Goal: Task Accomplishment & Management: Use online tool/utility

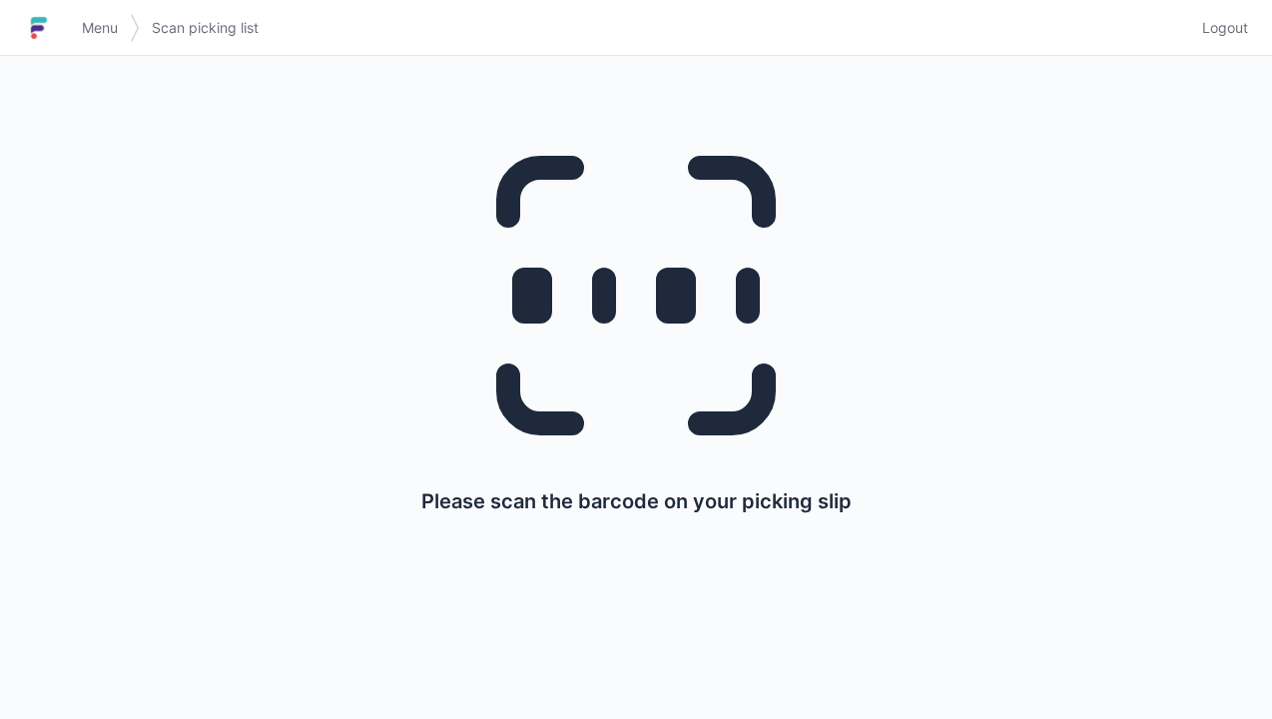
click at [92, 36] on span "Menu" at bounding box center [100, 28] width 36 height 20
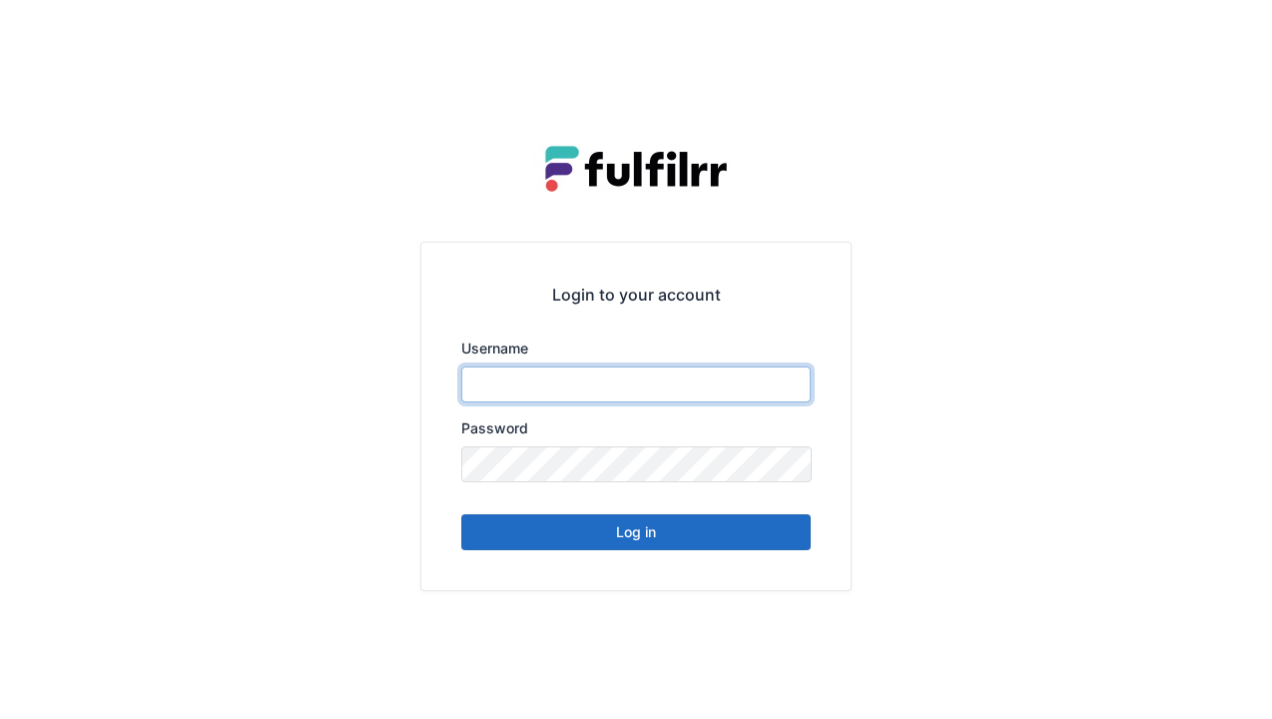
type input "******"
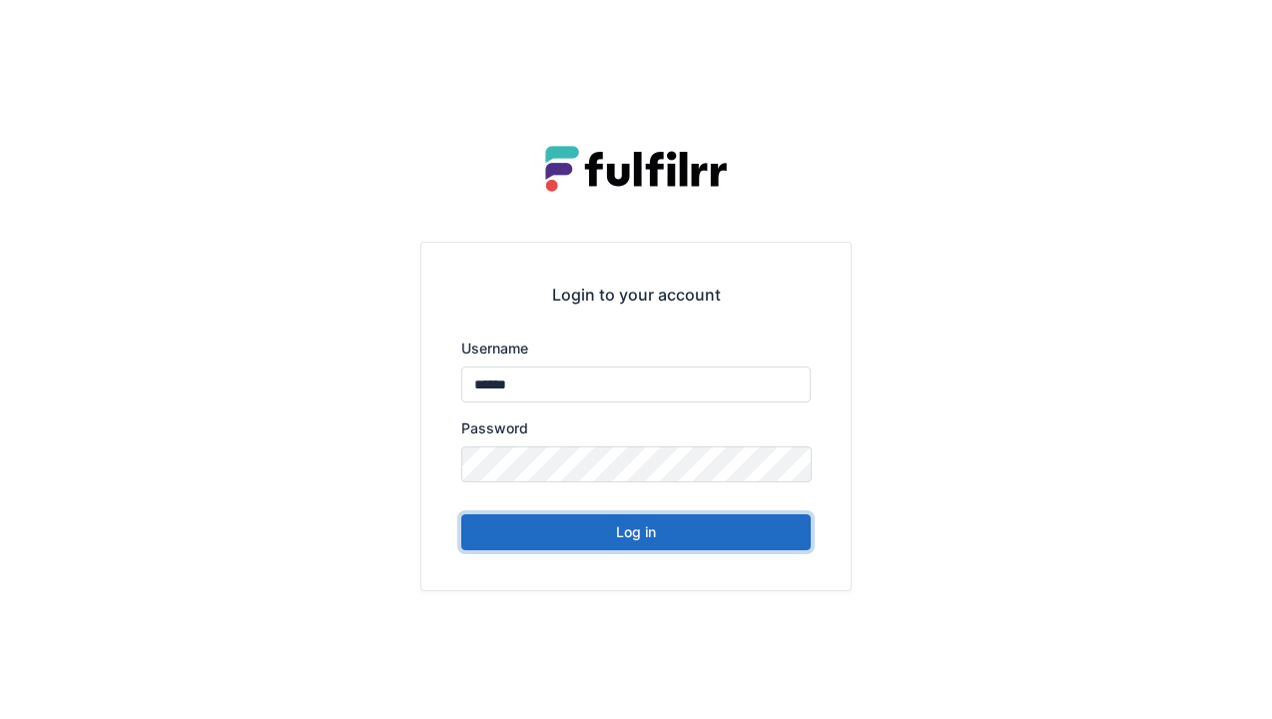
click at [637, 544] on button "Log in" at bounding box center [636, 532] width 350 height 36
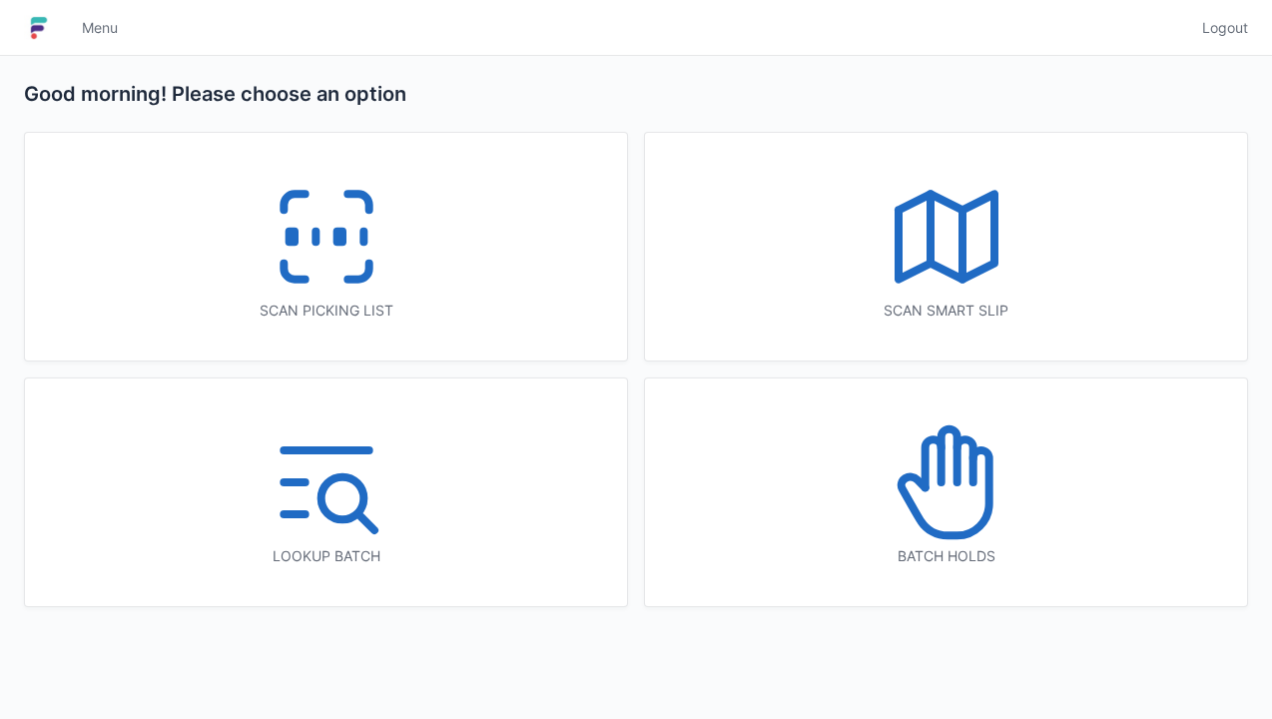
click at [323, 244] on icon at bounding box center [327, 237] width 128 height 128
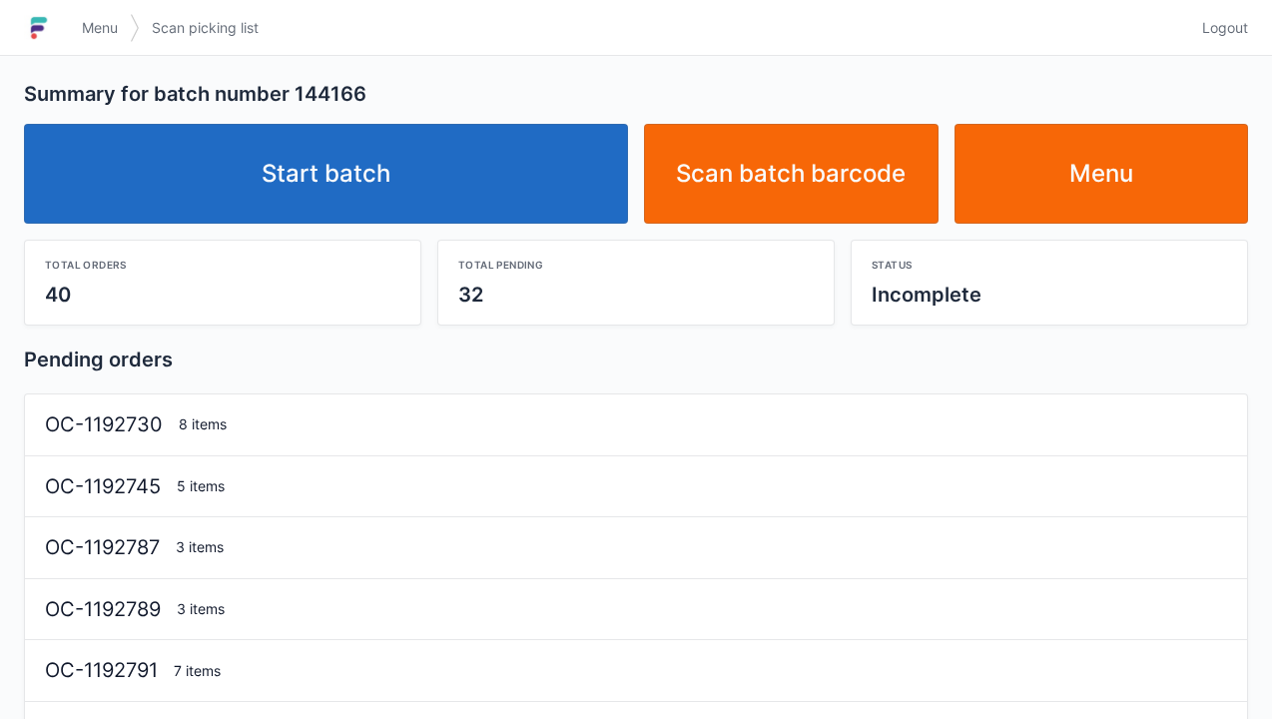
click at [356, 206] on link "Start batch" at bounding box center [326, 174] width 604 height 100
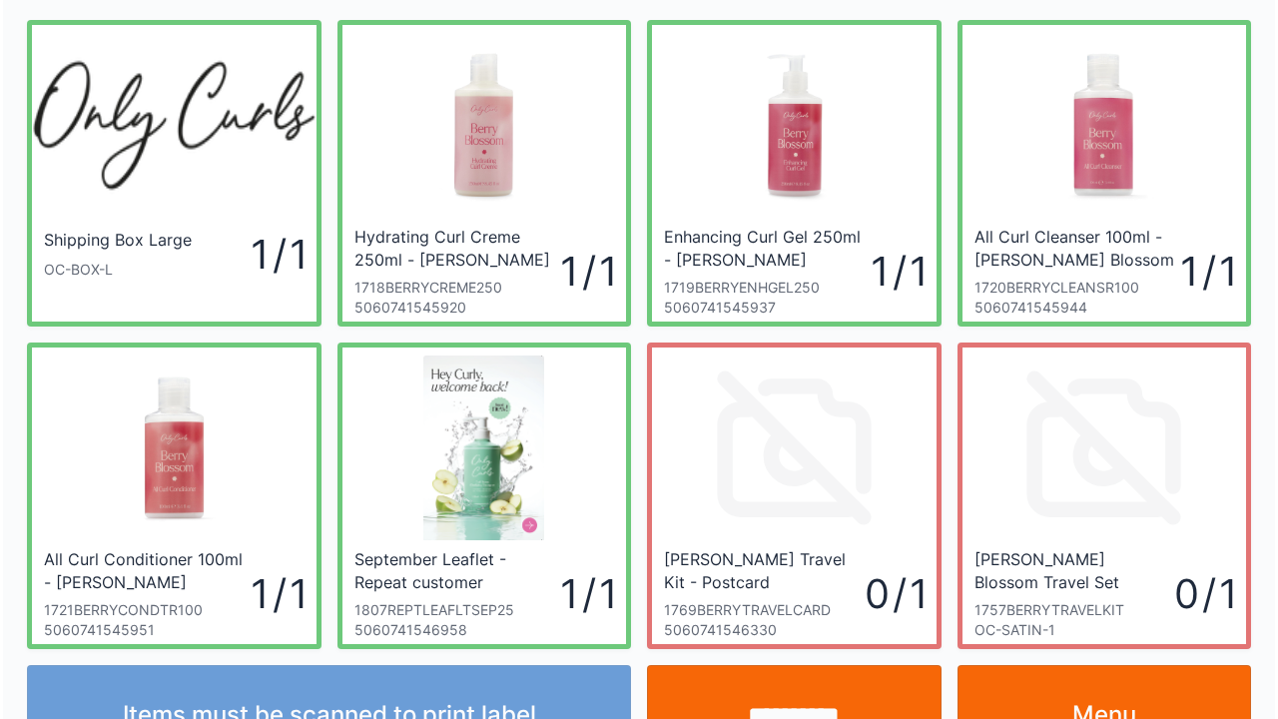
scroll to position [116, 0]
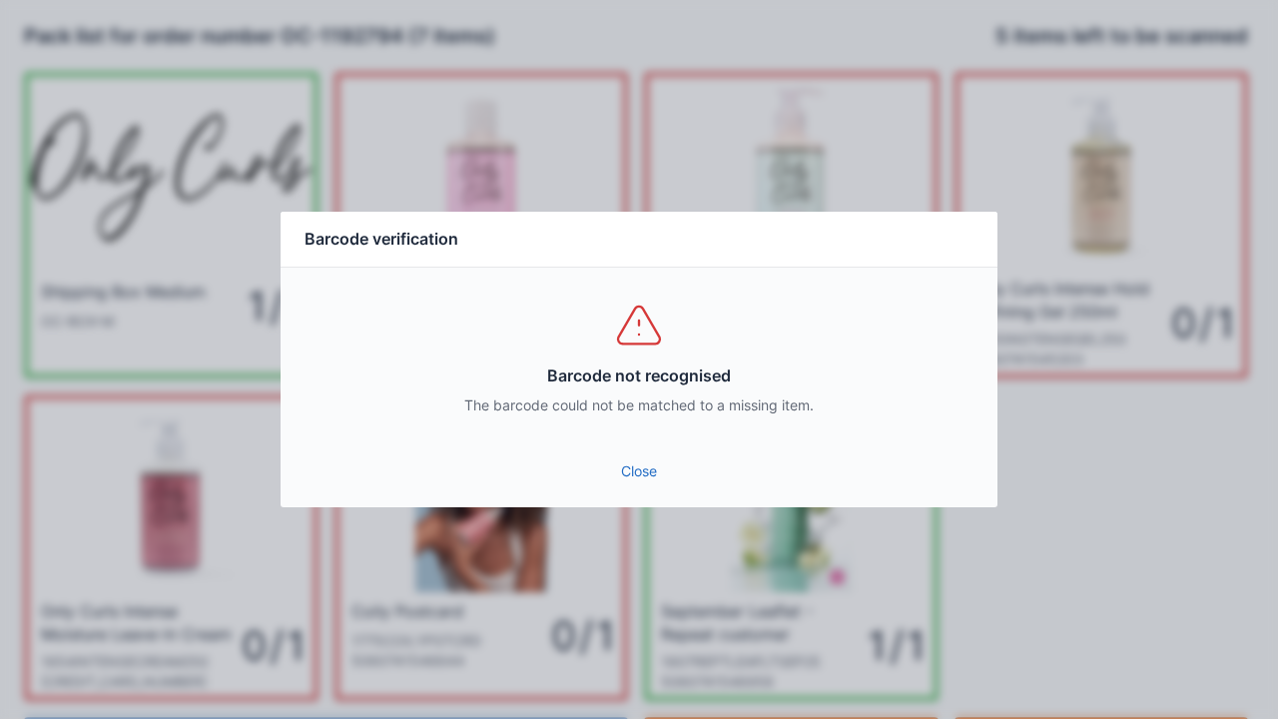
click at [654, 483] on link "Close" at bounding box center [639, 471] width 685 height 36
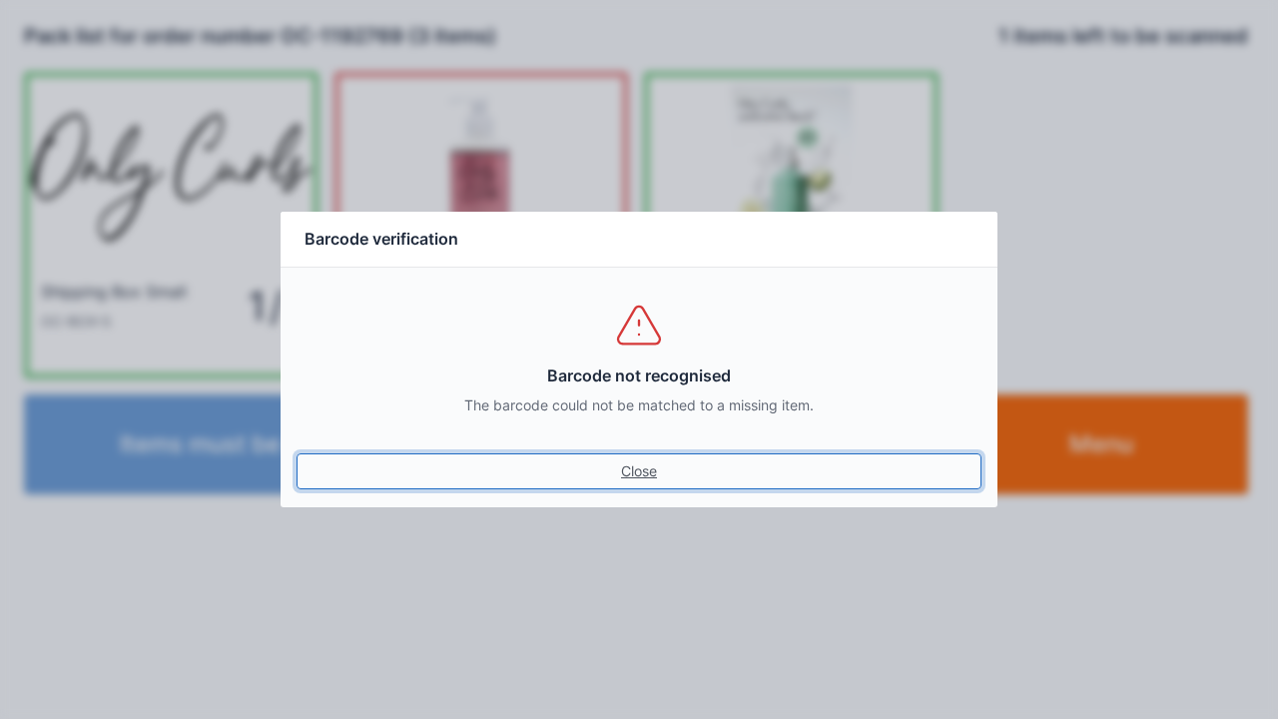
click at [653, 471] on link "Close" at bounding box center [639, 471] width 685 height 36
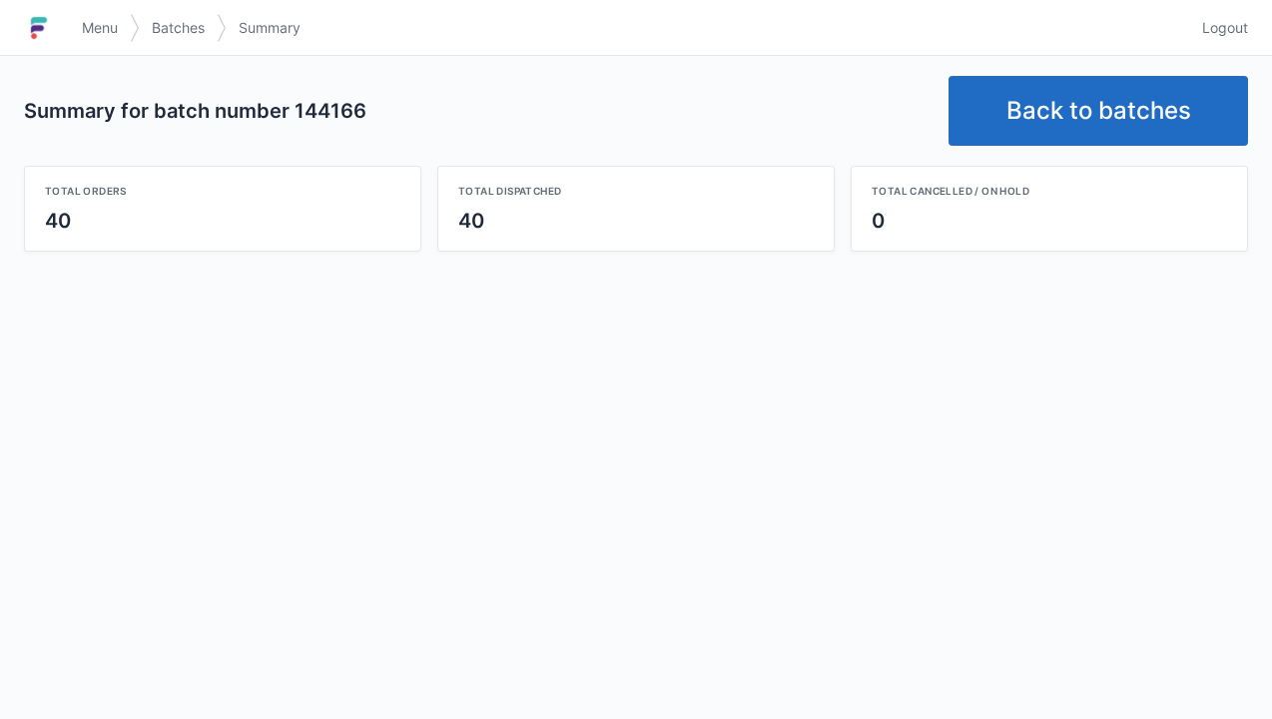
click at [1094, 116] on link "Back to batches" at bounding box center [1099, 111] width 300 height 70
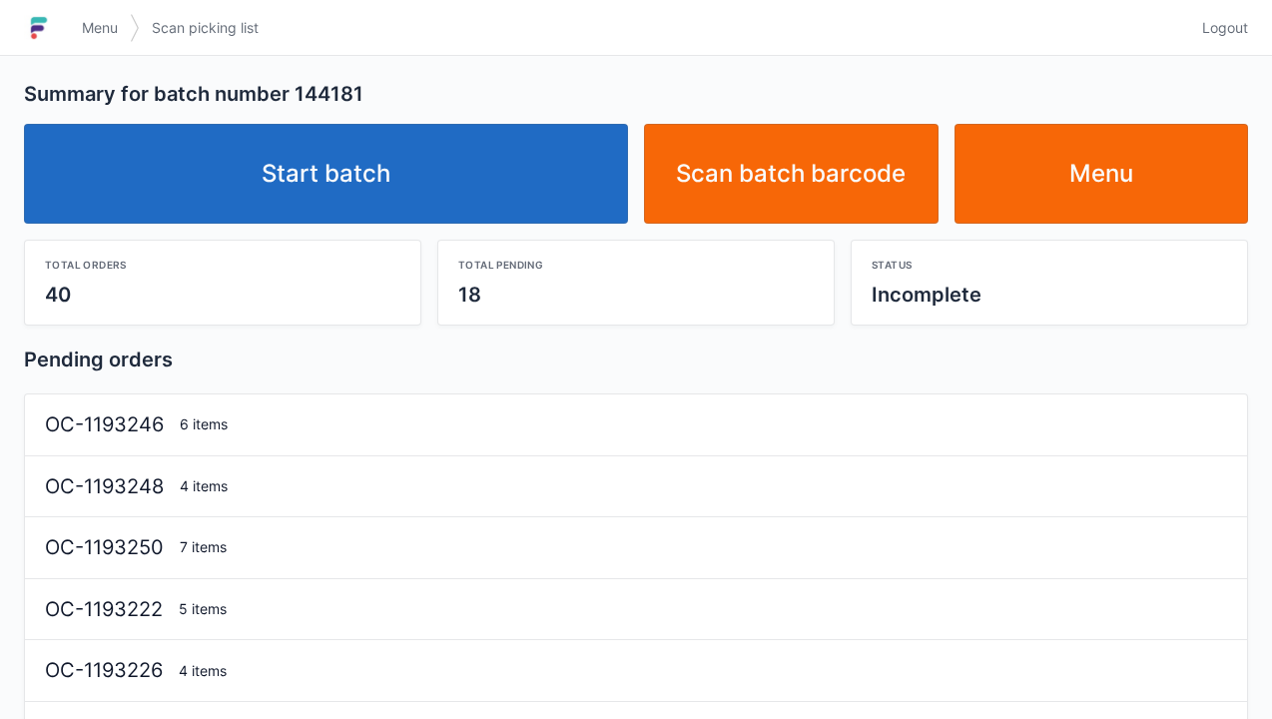
click at [343, 206] on link "Start batch" at bounding box center [326, 174] width 604 height 100
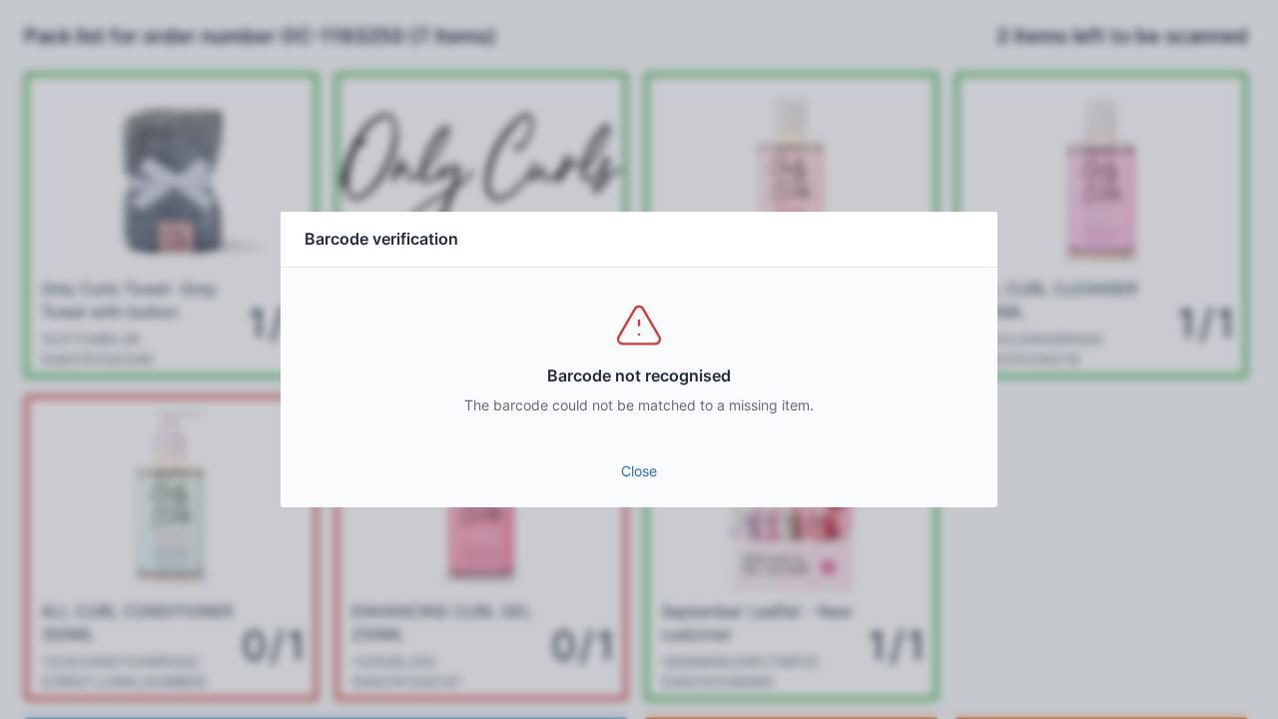
click at [633, 480] on link "Close" at bounding box center [639, 471] width 685 height 36
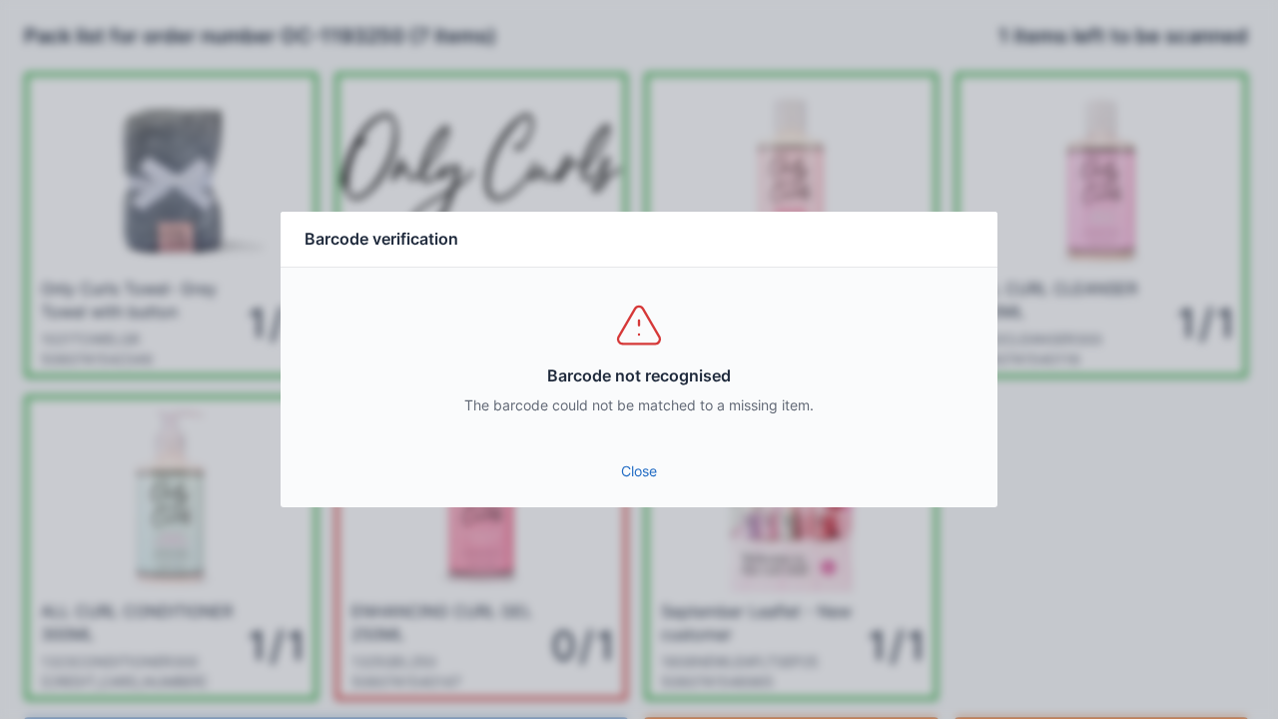
click at [666, 476] on link "Close" at bounding box center [639, 471] width 685 height 36
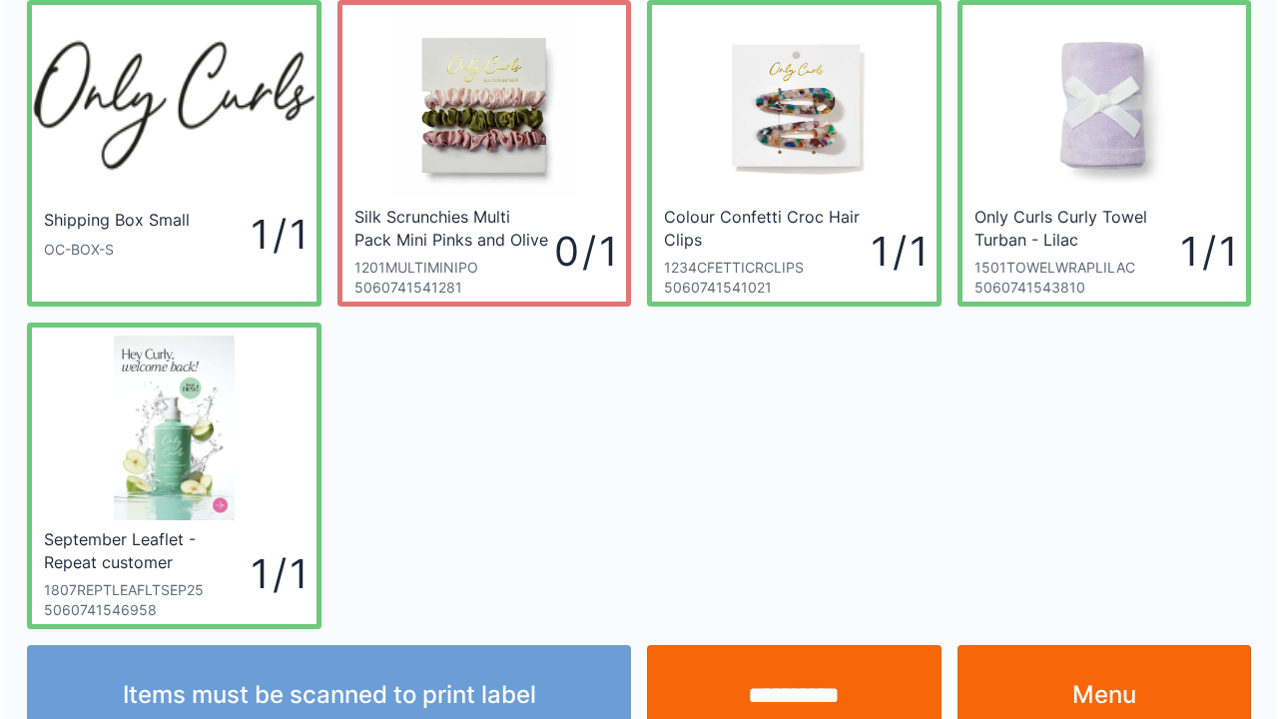
scroll to position [116, 0]
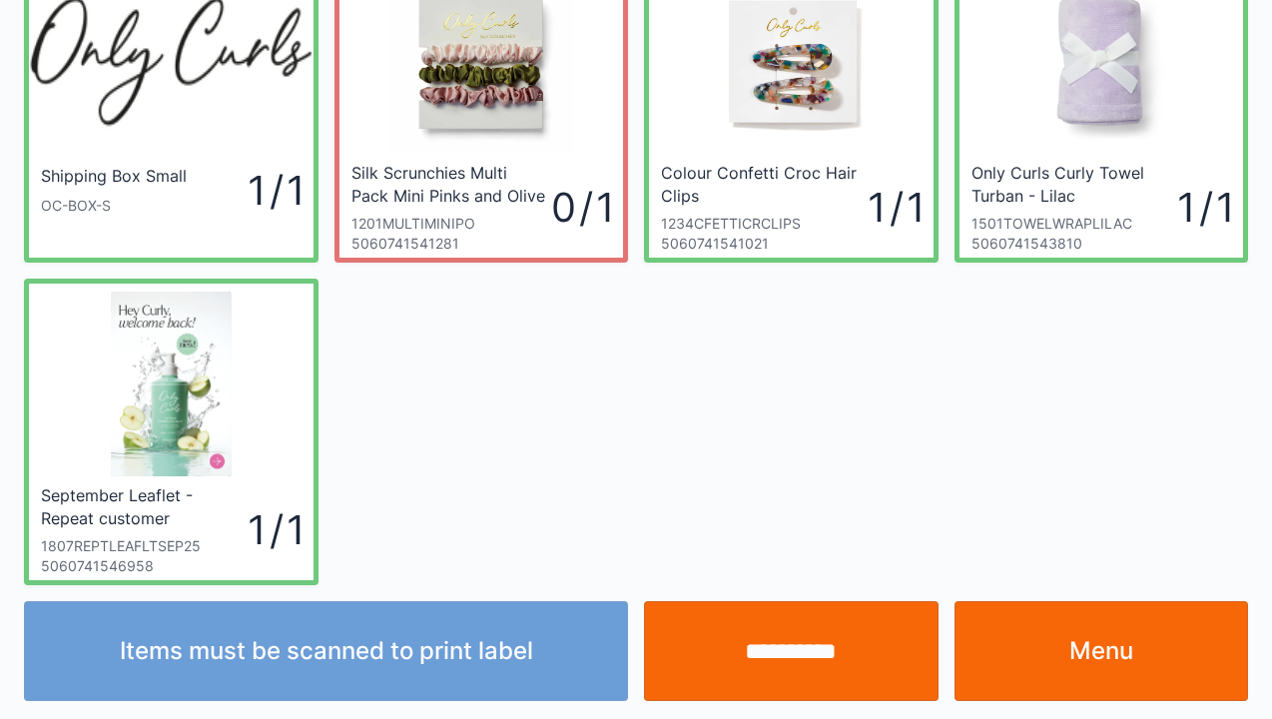
click at [805, 672] on input "**********" at bounding box center [791, 651] width 295 height 100
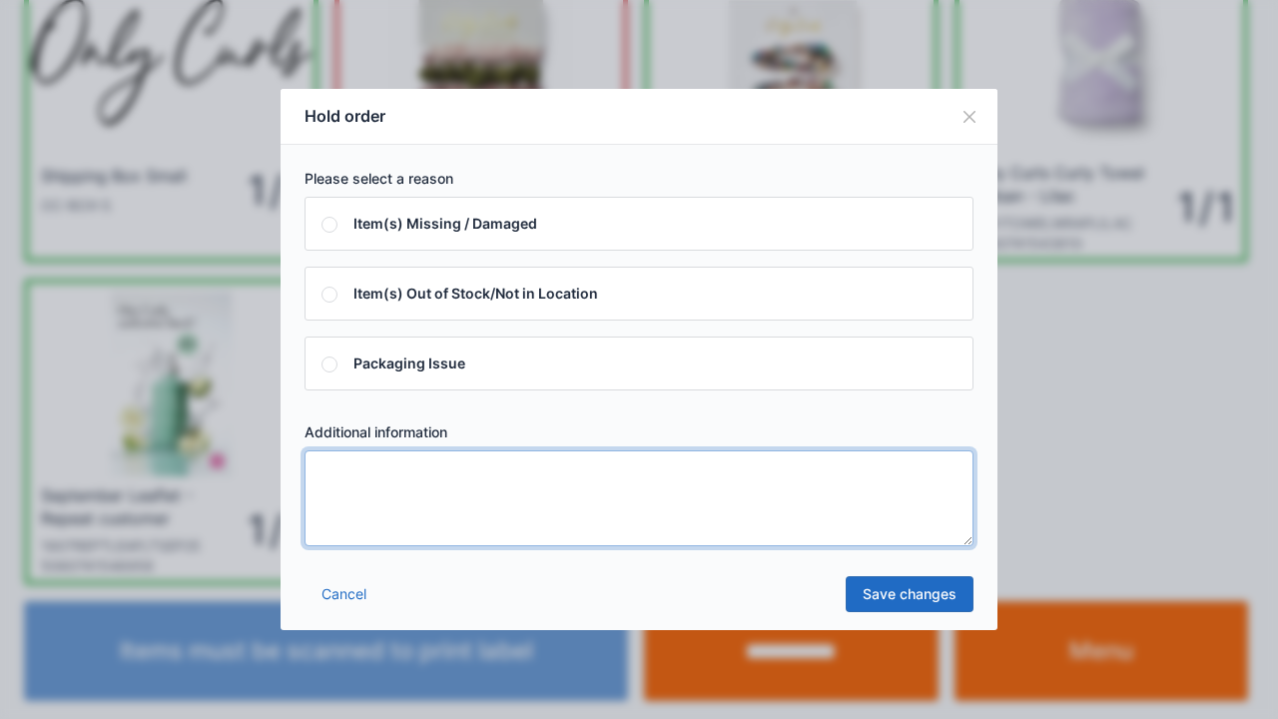
click at [338, 463] on textarea at bounding box center [639, 498] width 669 height 96
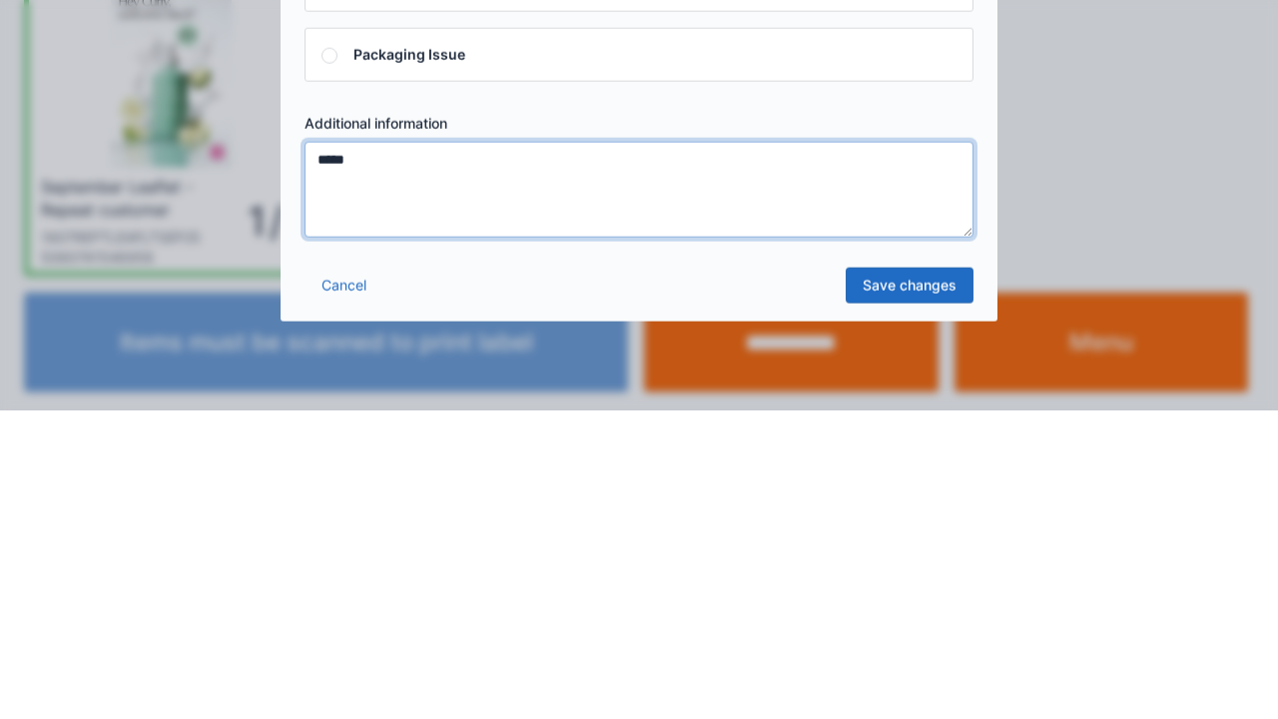
type textarea "*****"
click at [909, 604] on link "Save changes" at bounding box center [910, 594] width 128 height 36
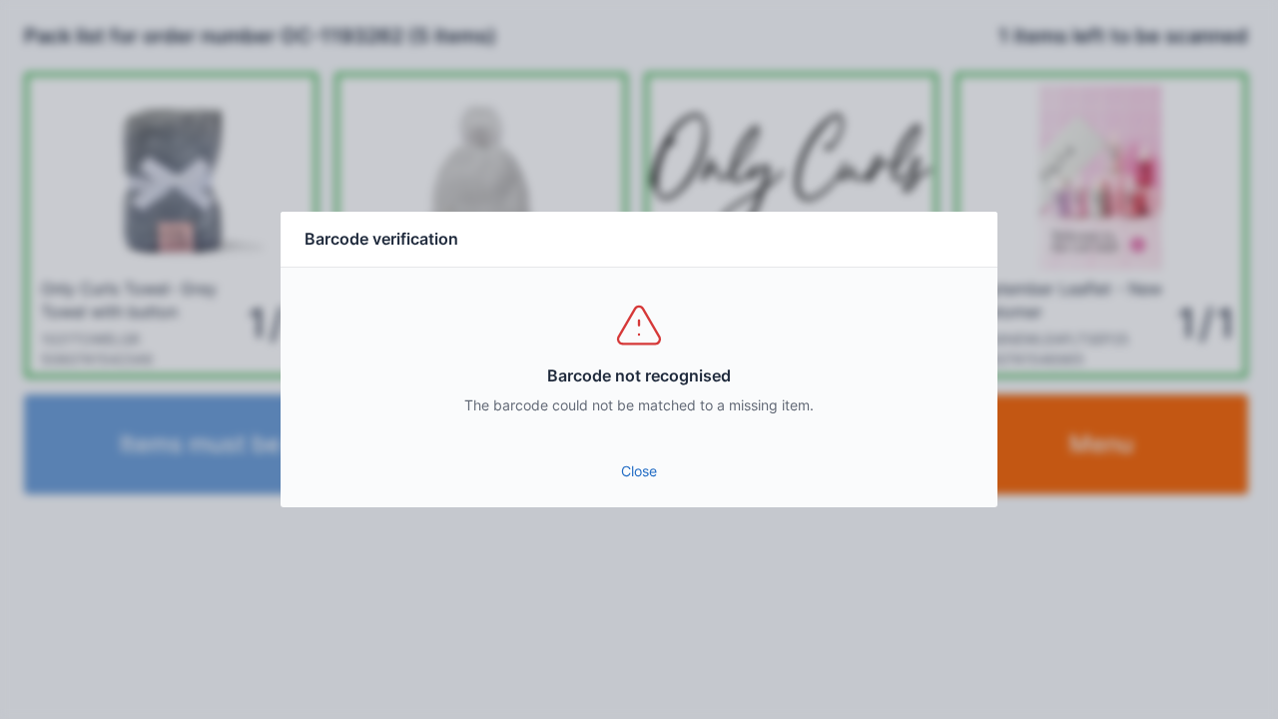
click at [646, 486] on link "Close" at bounding box center [639, 471] width 685 height 36
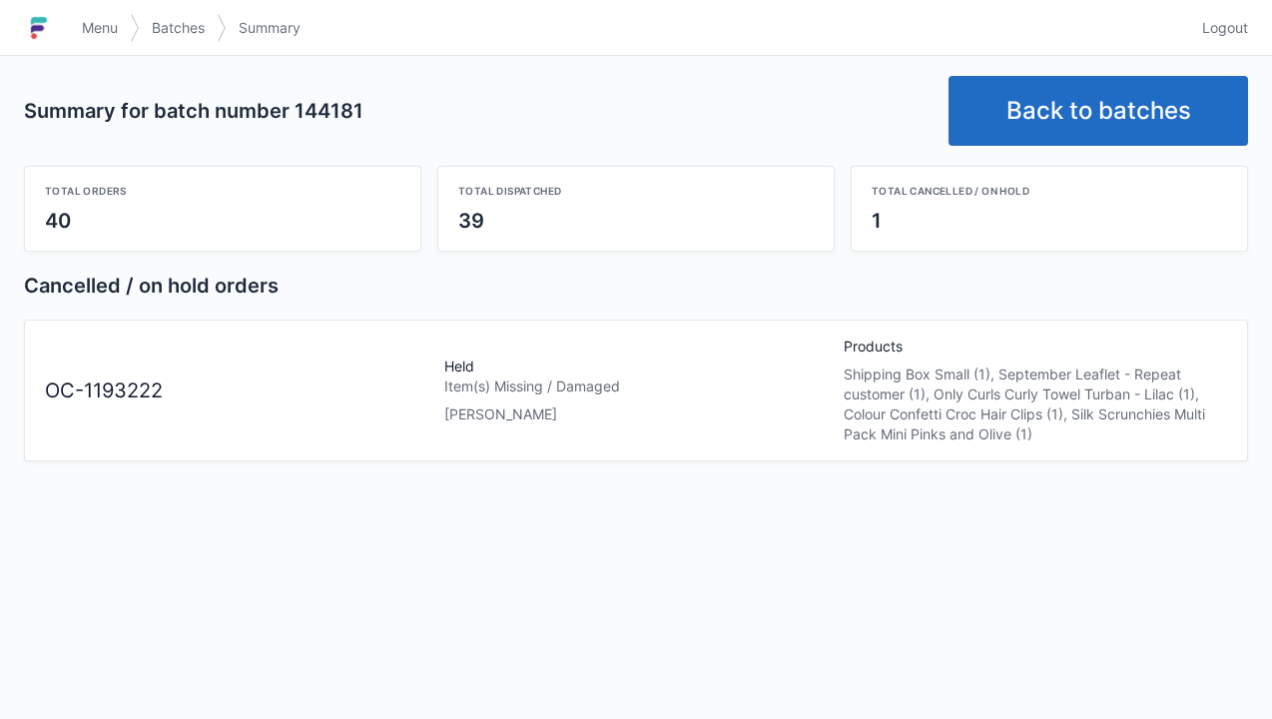
click at [1103, 105] on link "Back to batches" at bounding box center [1099, 111] width 300 height 70
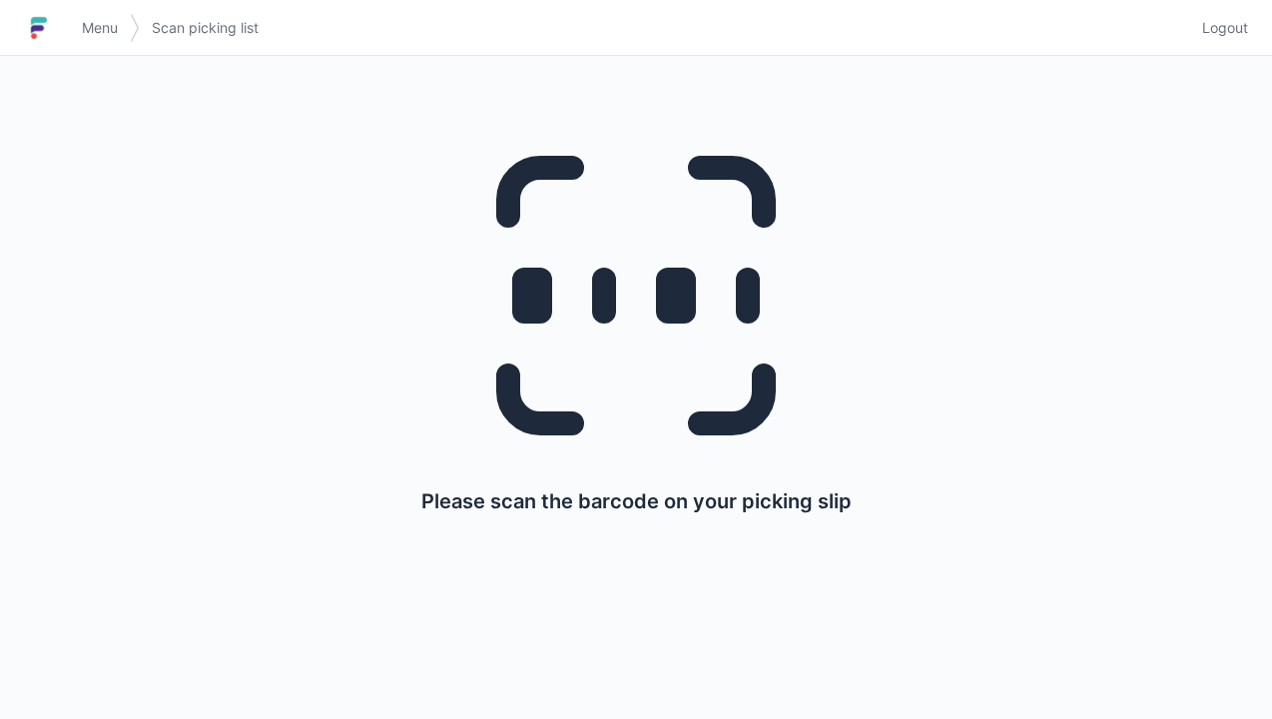
click at [117, 32] on span "Menu" at bounding box center [100, 28] width 36 height 20
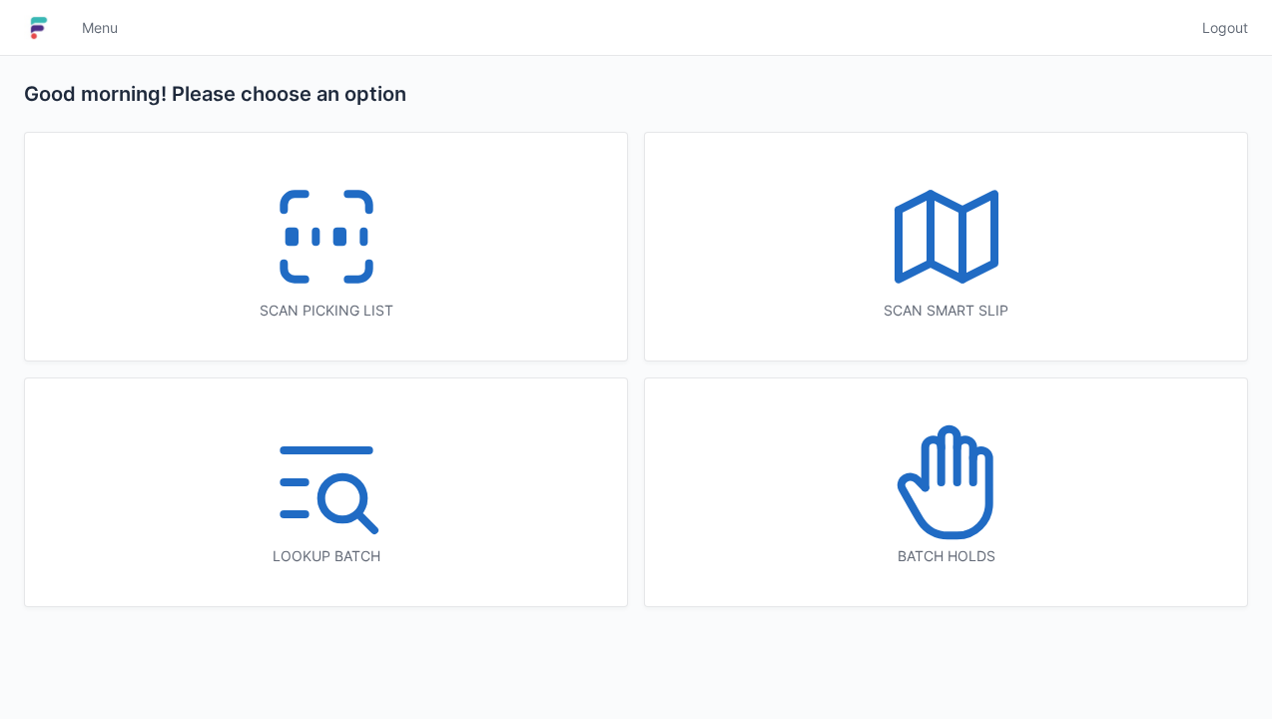
click at [955, 491] on icon at bounding box center [947, 482] width 128 height 128
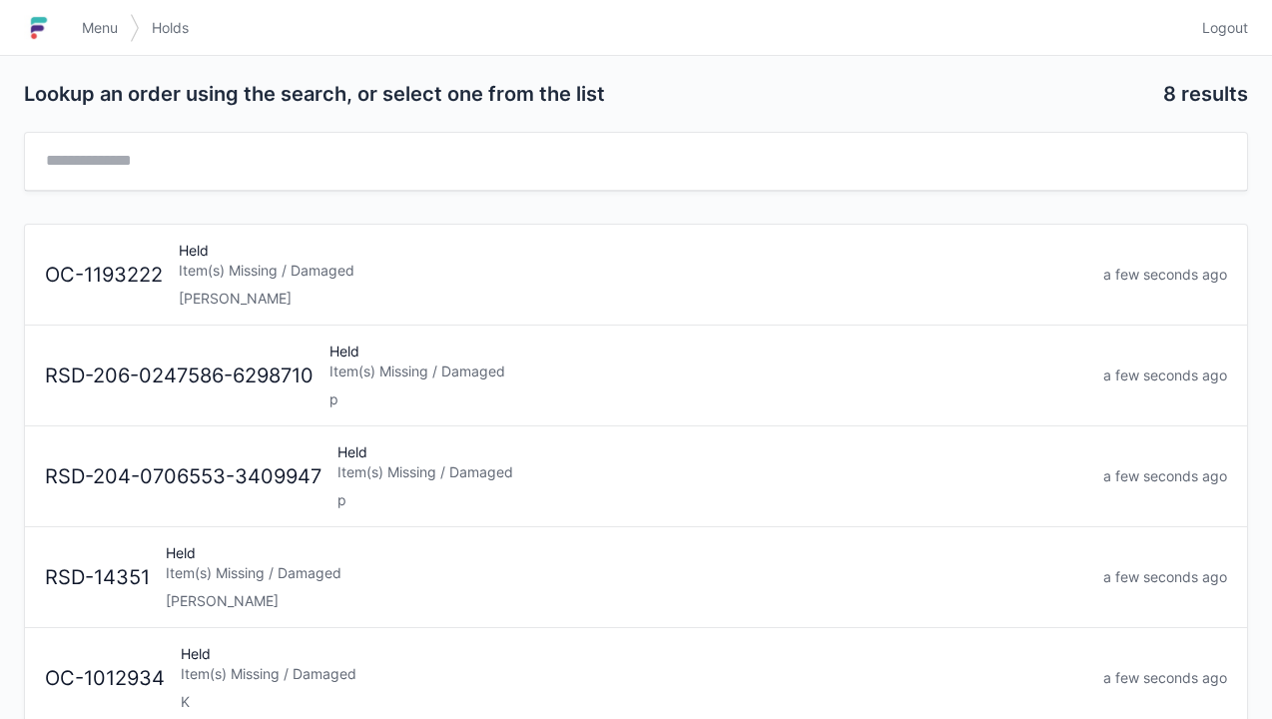
click at [240, 276] on div "Item(s) Missing / Damaged" at bounding box center [633, 271] width 909 height 20
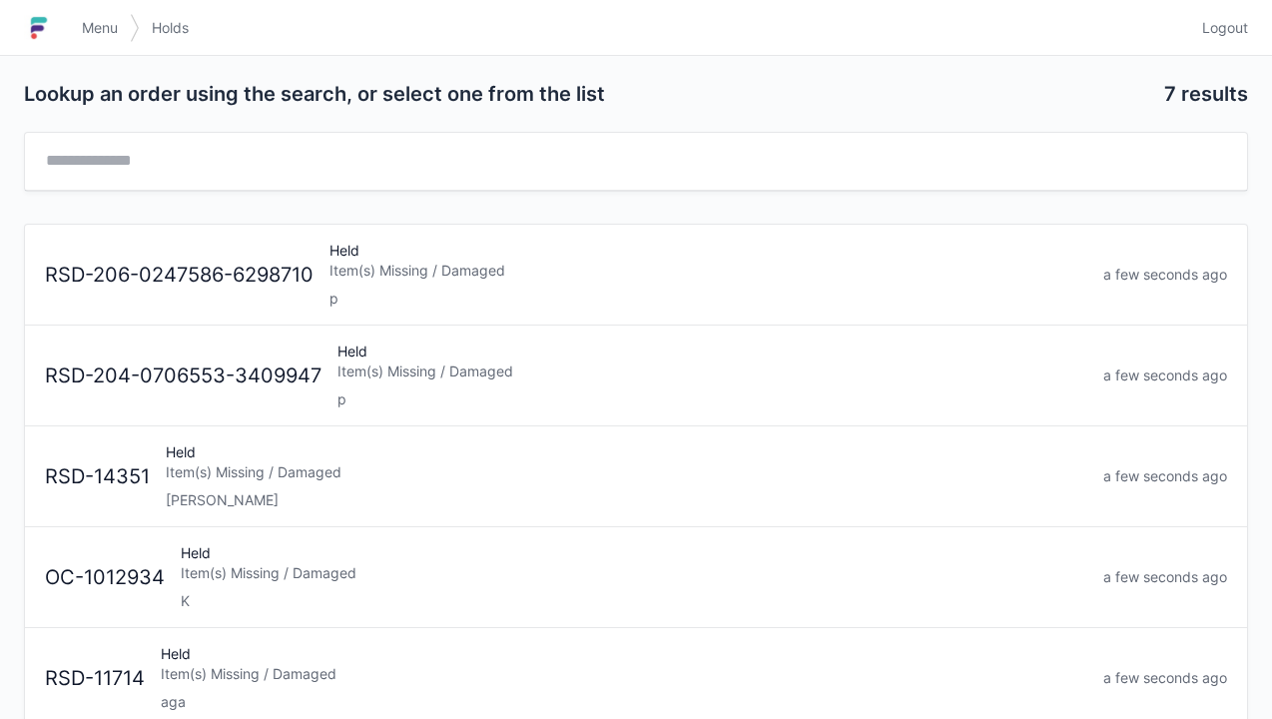
click at [102, 20] on span "Menu" at bounding box center [100, 28] width 36 height 20
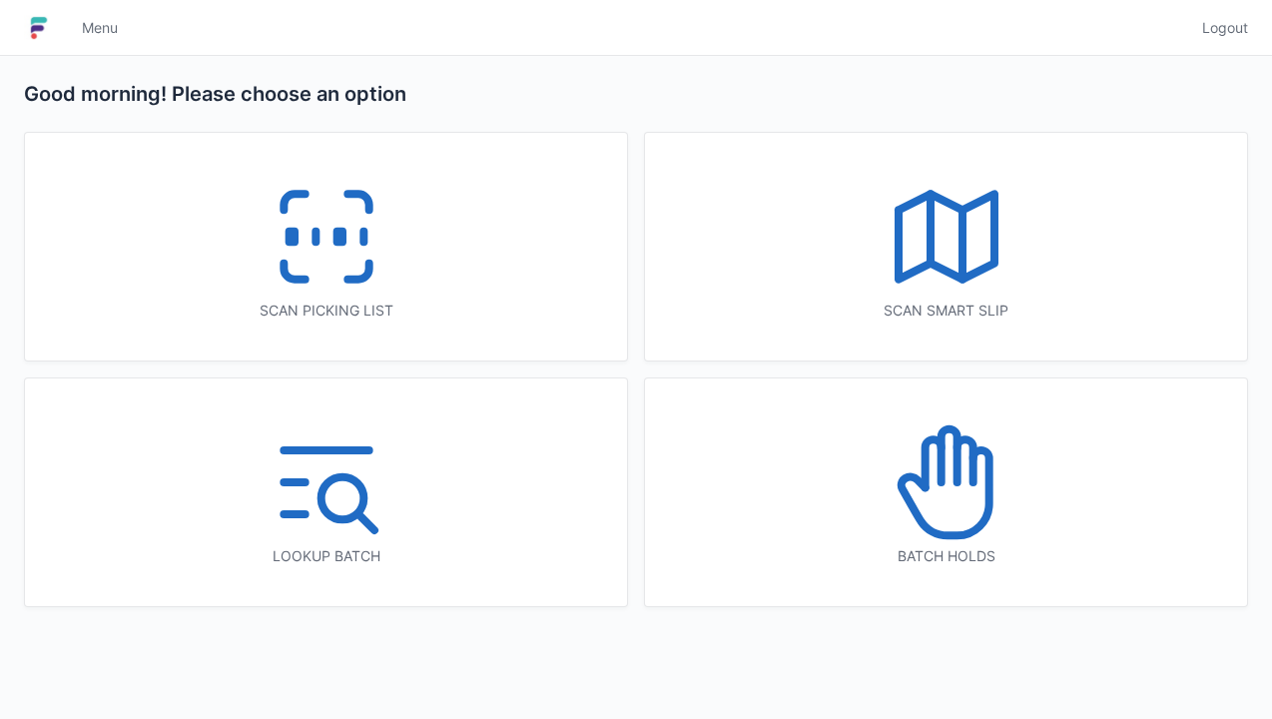
click at [344, 256] on icon at bounding box center [327, 237] width 128 height 128
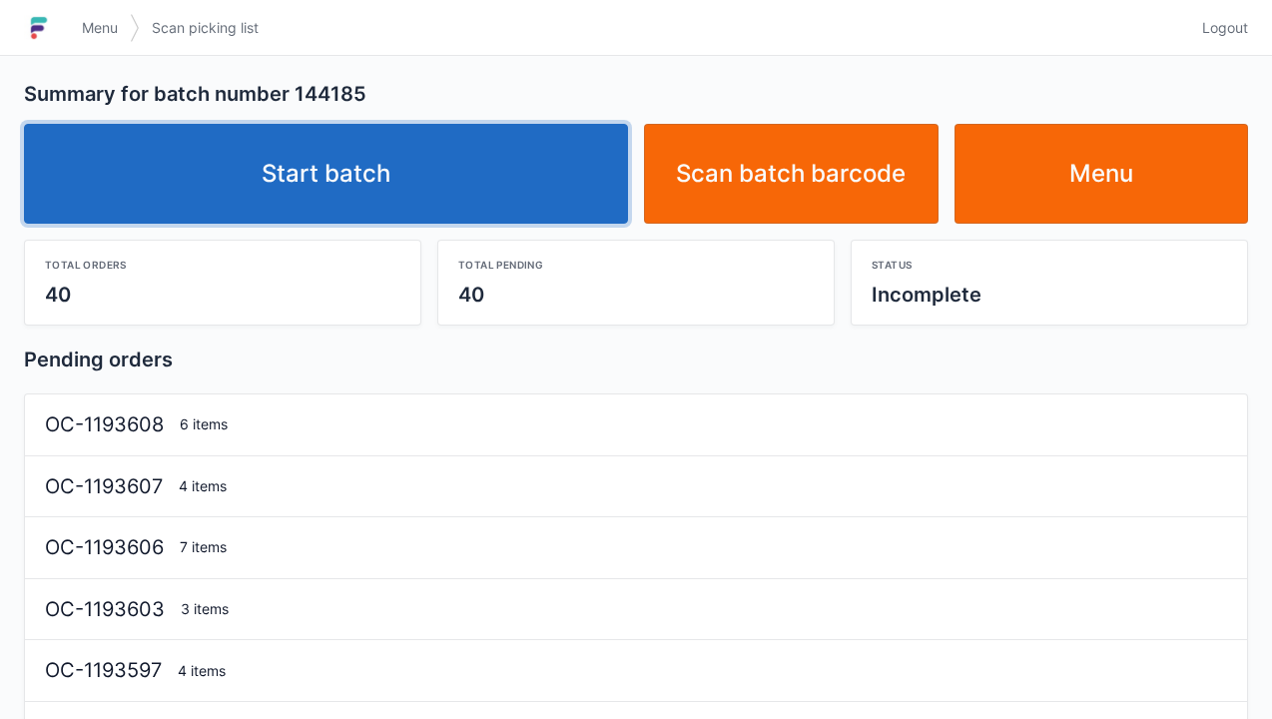
click at [369, 209] on link "Start batch" at bounding box center [326, 174] width 604 height 100
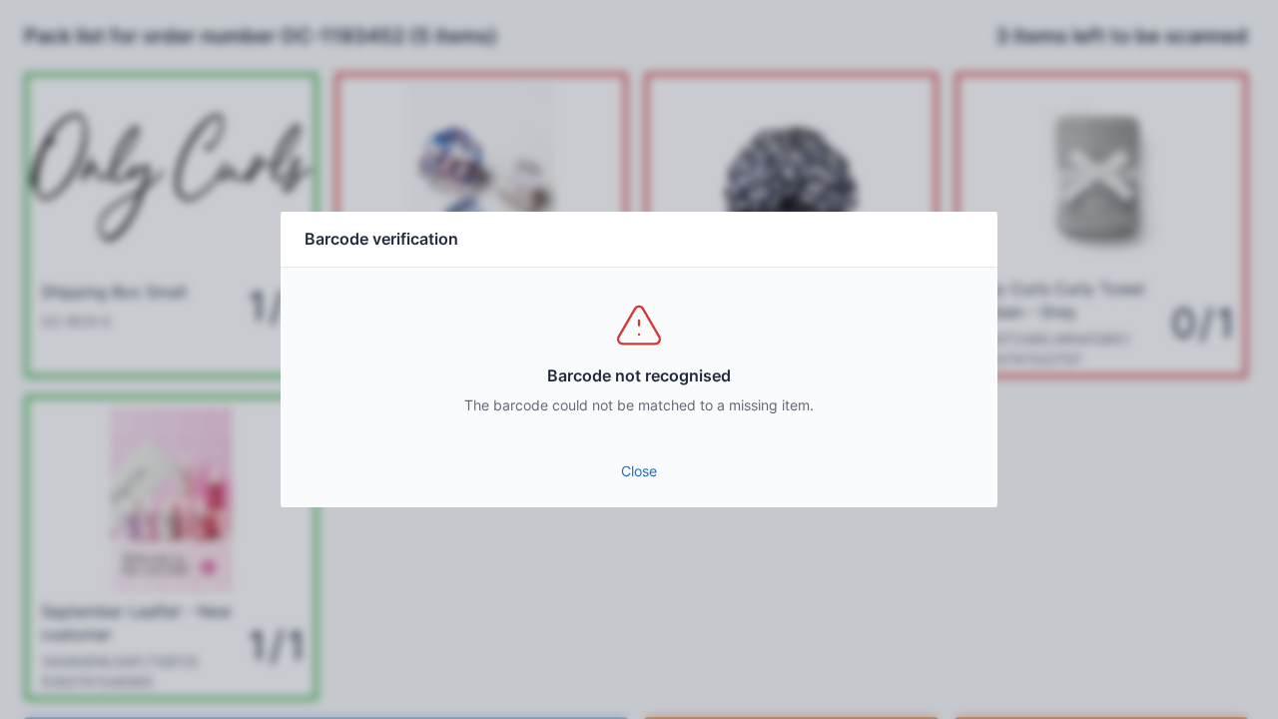
click at [642, 486] on link "Close" at bounding box center [639, 471] width 685 height 36
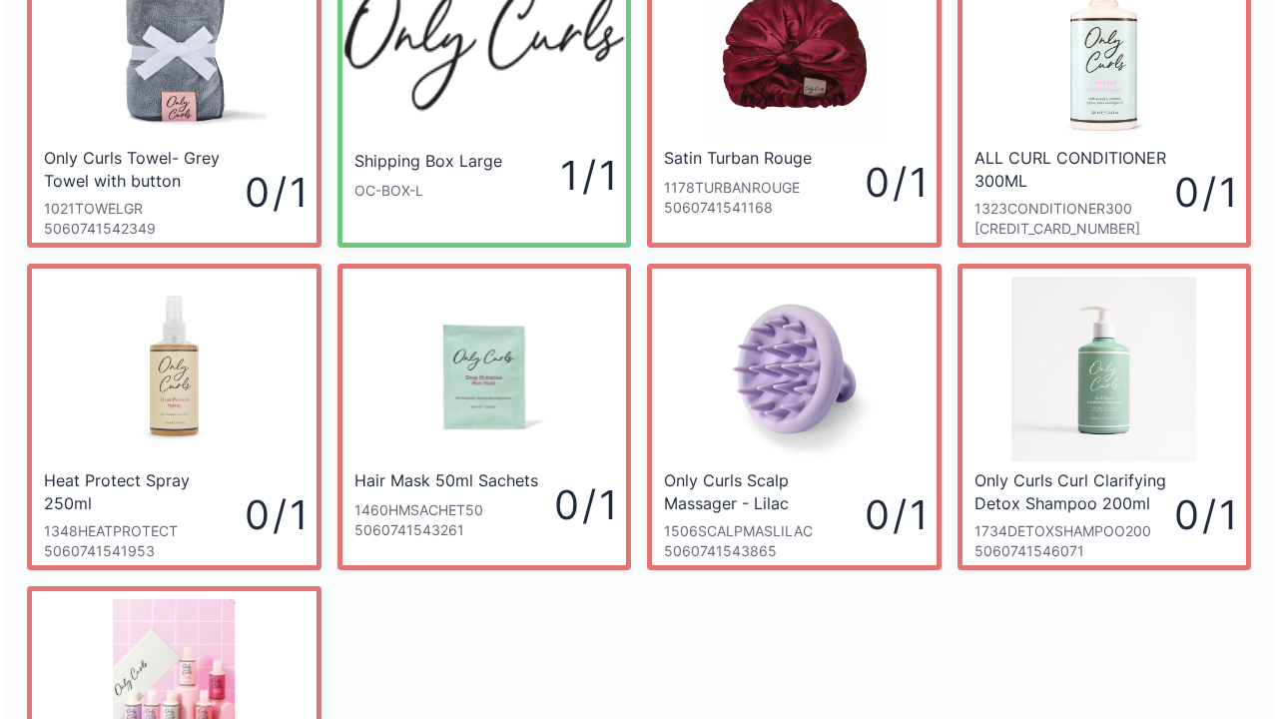
scroll to position [67, 0]
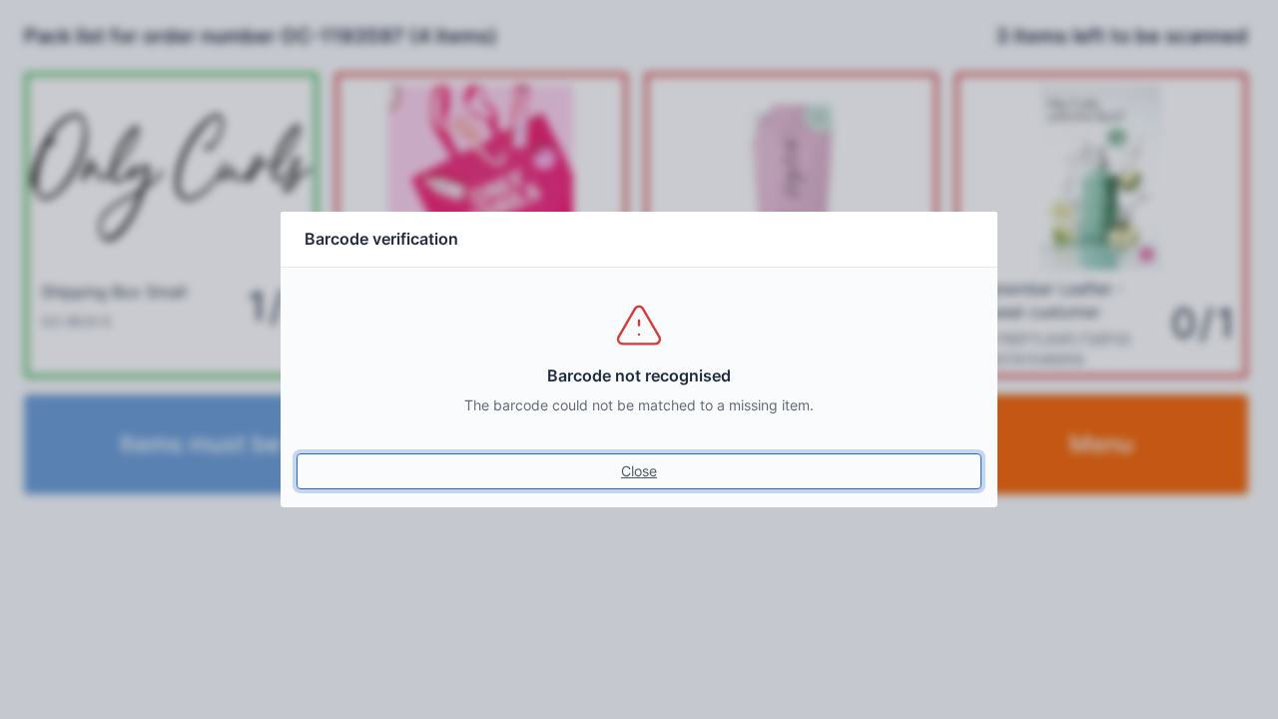
click at [631, 469] on link "Close" at bounding box center [639, 471] width 685 height 36
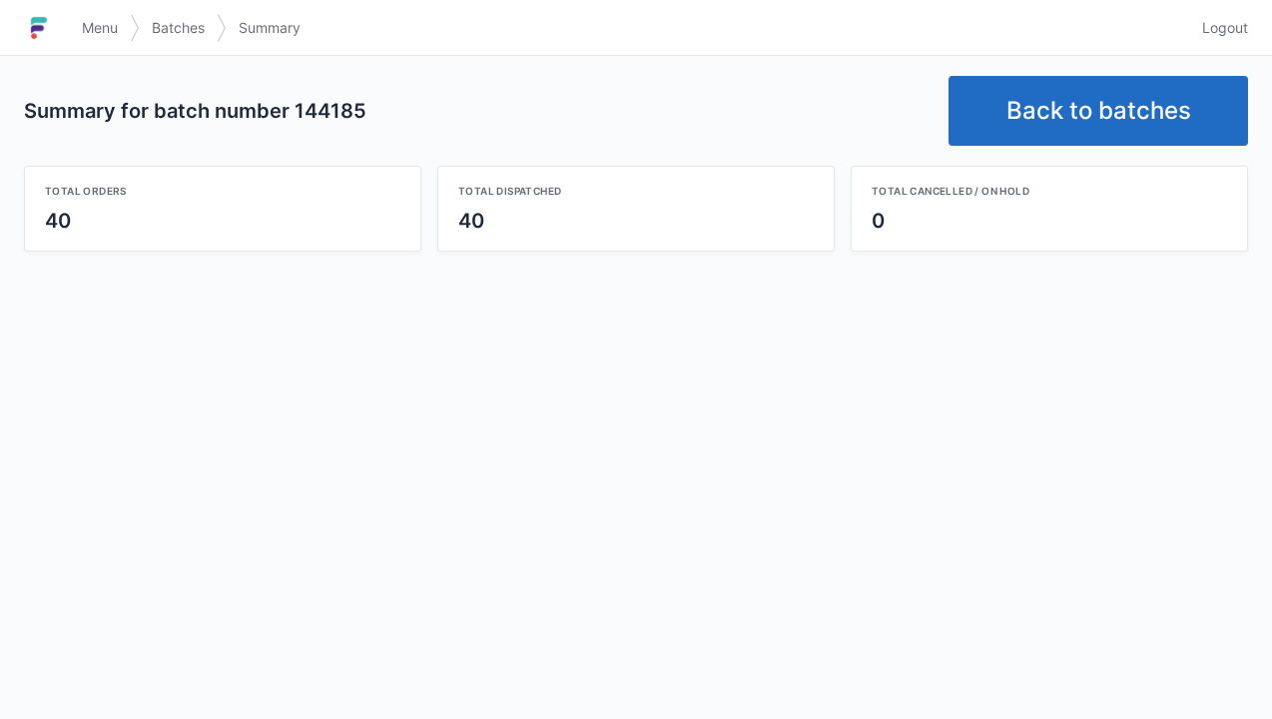
click at [1068, 116] on link "Back to batches" at bounding box center [1099, 111] width 300 height 70
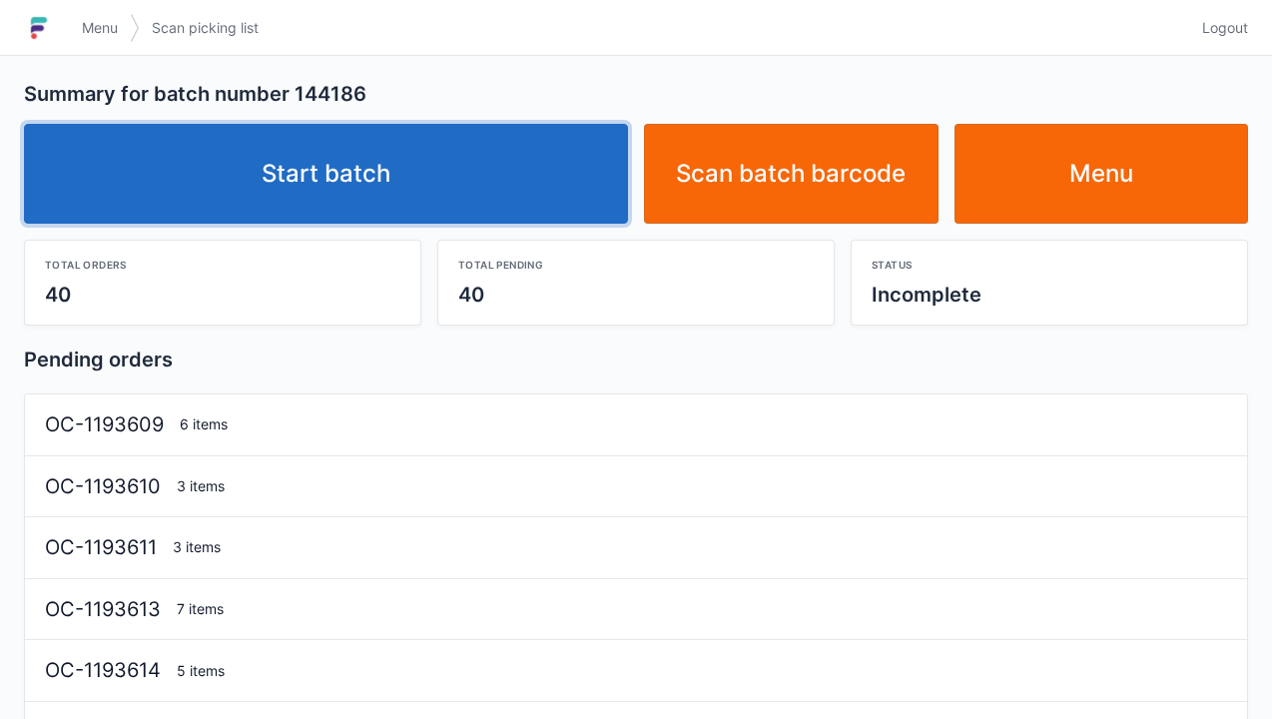
click at [338, 153] on link "Start batch" at bounding box center [326, 174] width 604 height 100
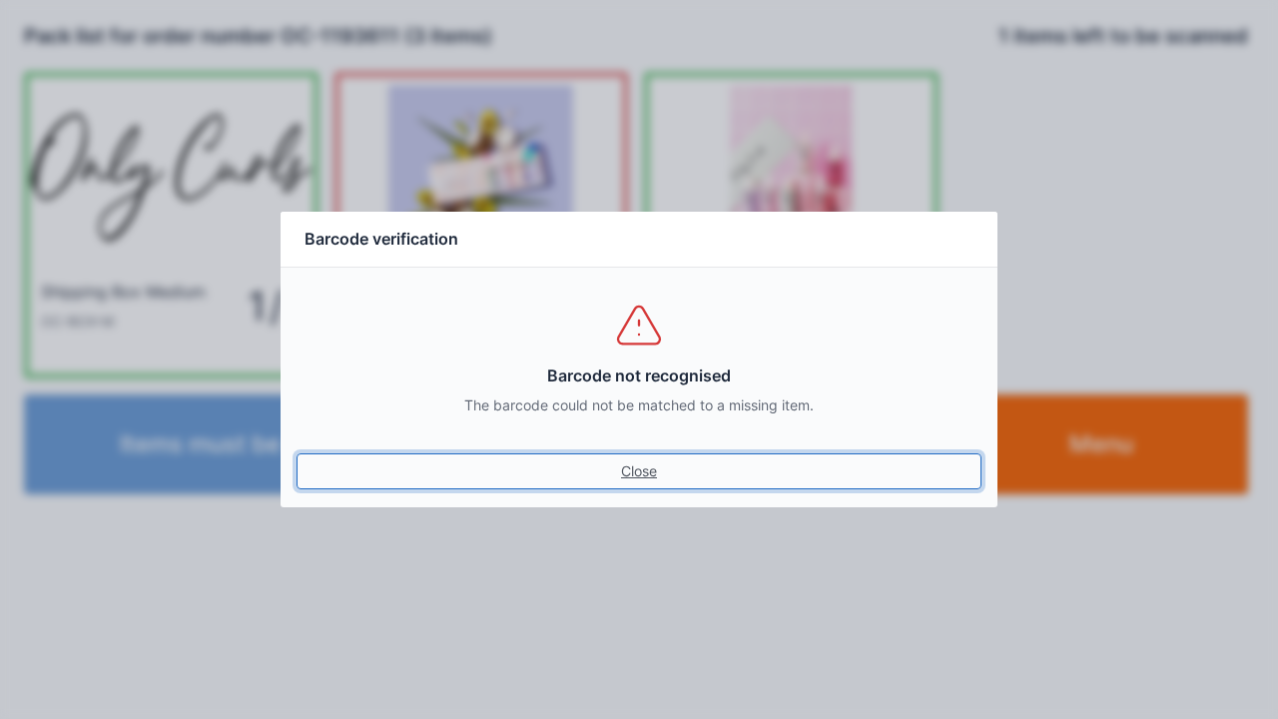
click at [646, 471] on link "Close" at bounding box center [639, 471] width 685 height 36
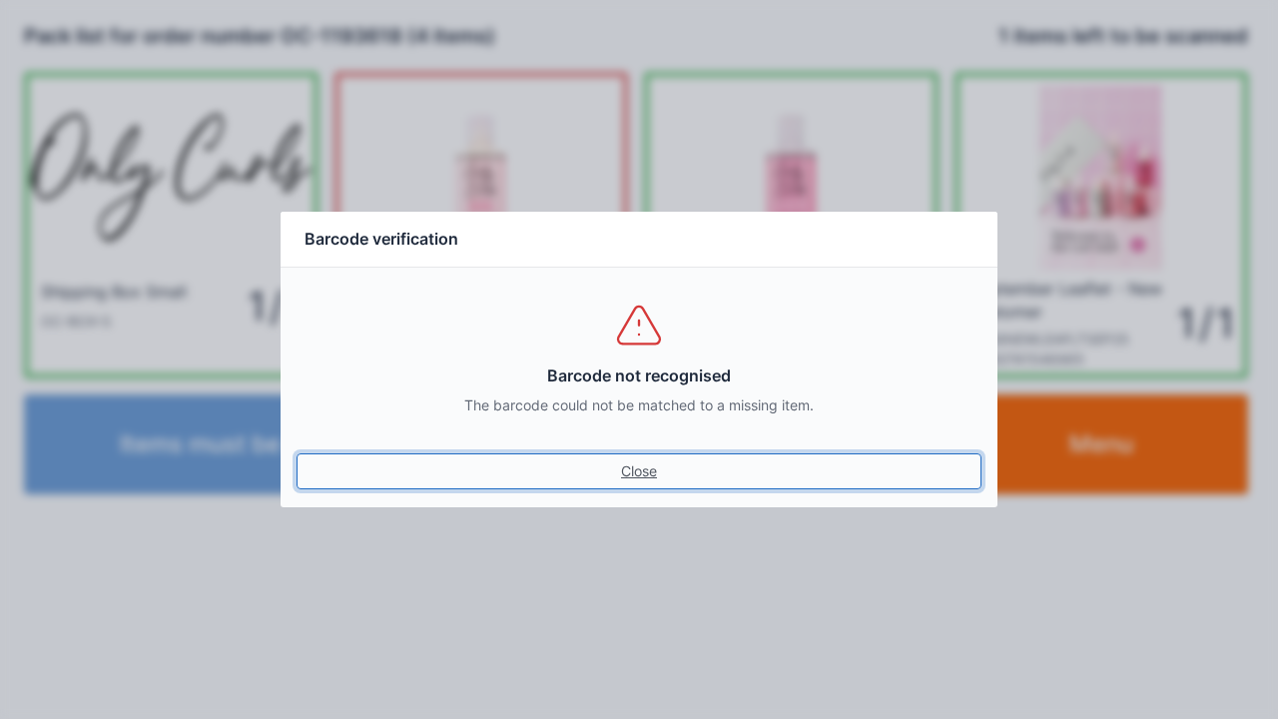
click at [642, 459] on link "Close" at bounding box center [639, 471] width 685 height 36
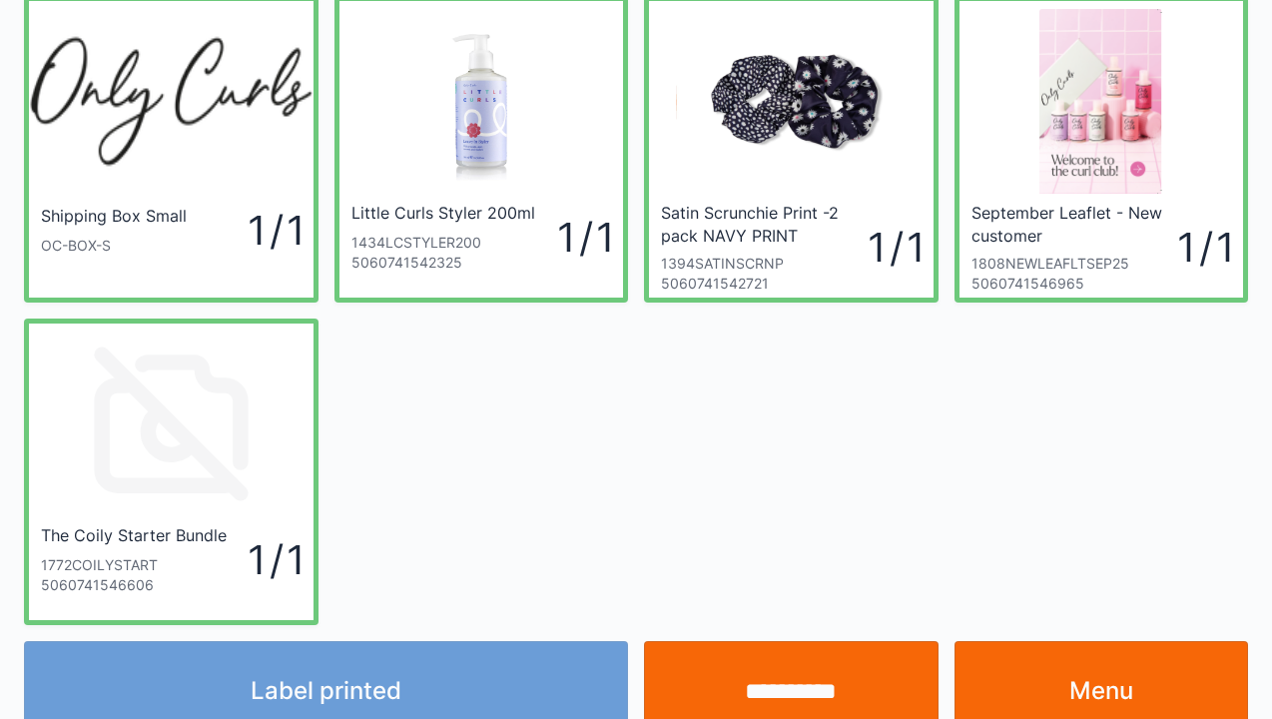
scroll to position [116, 0]
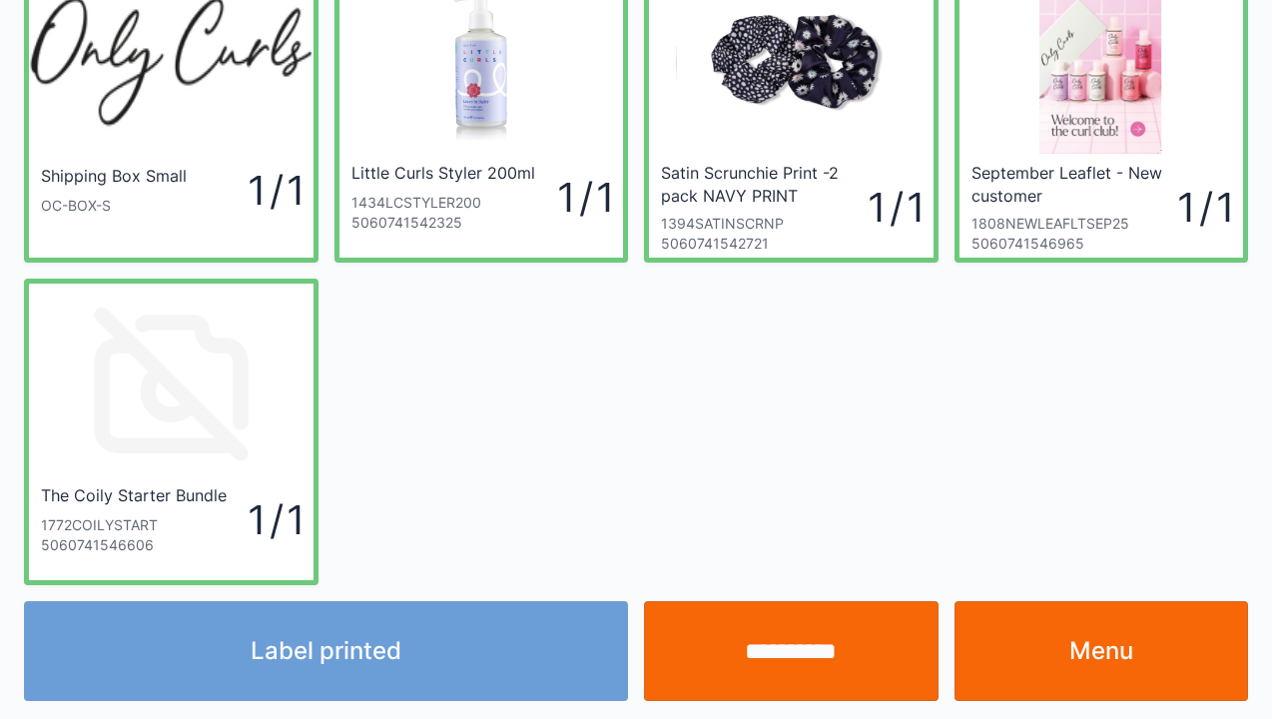
click at [1087, 661] on link "Menu" at bounding box center [1102, 651] width 295 height 100
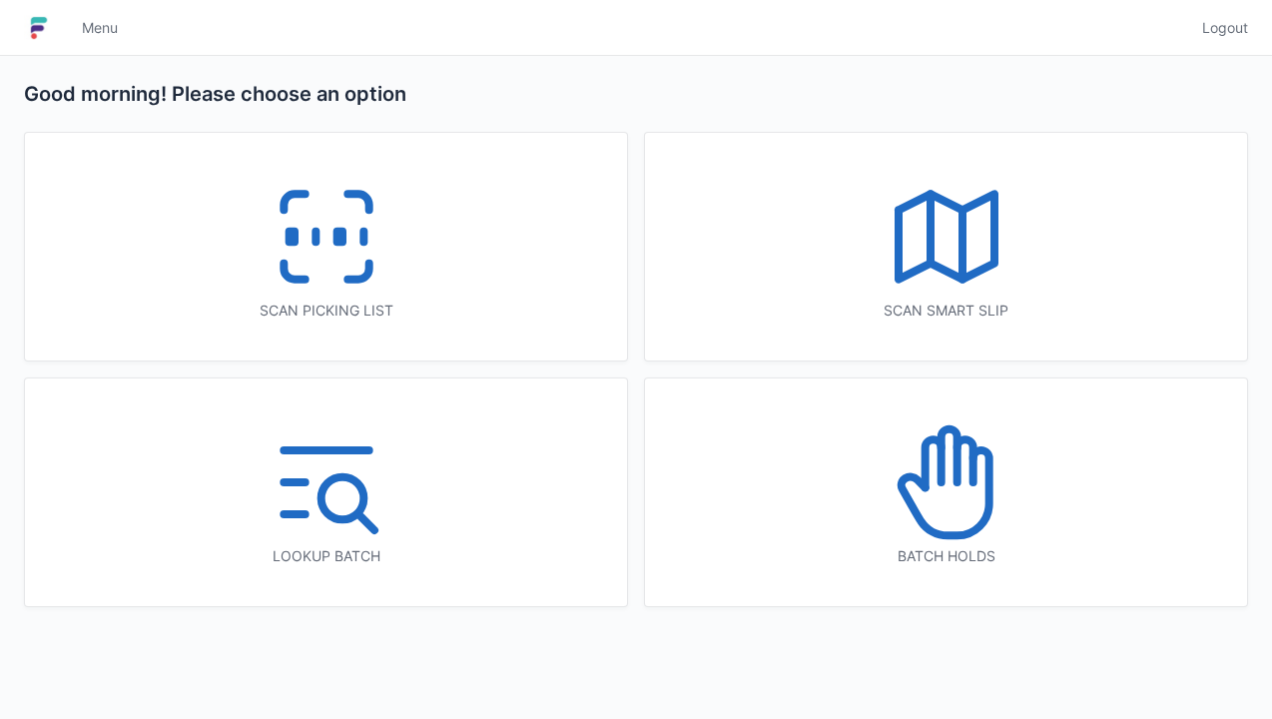
click at [342, 267] on icon at bounding box center [327, 237] width 128 height 128
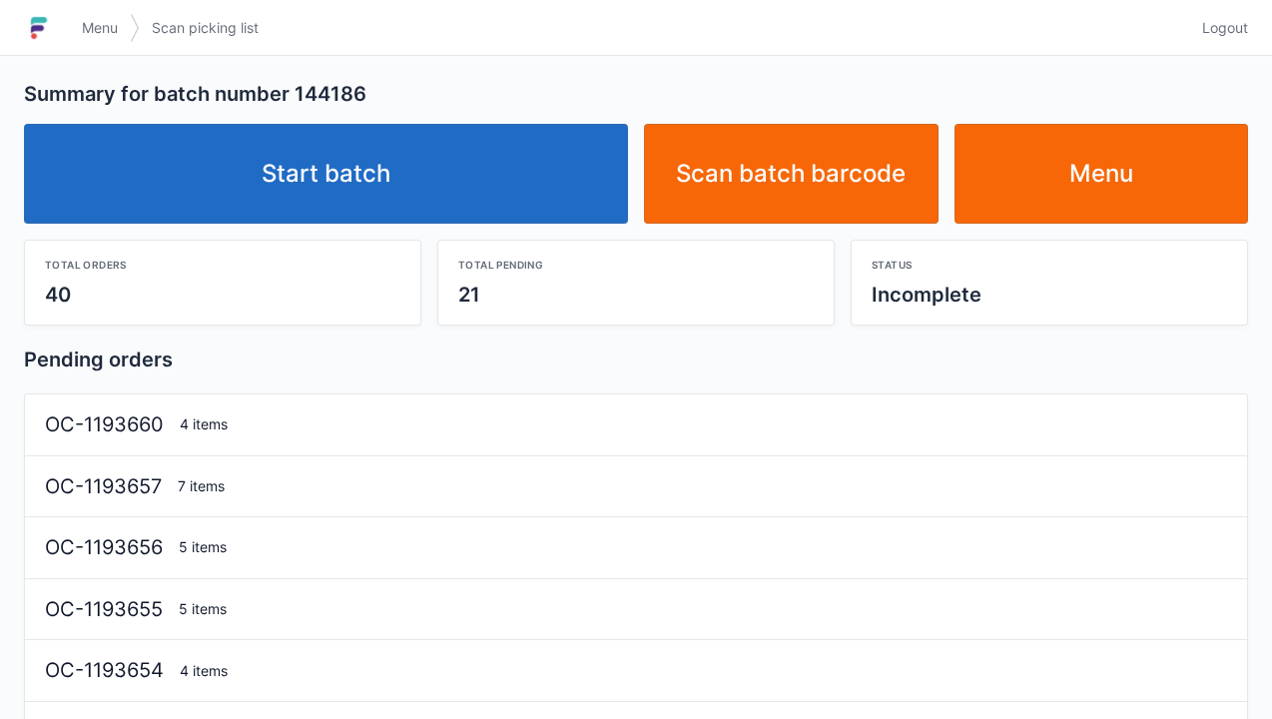
click at [372, 190] on link "Start batch" at bounding box center [326, 174] width 604 height 100
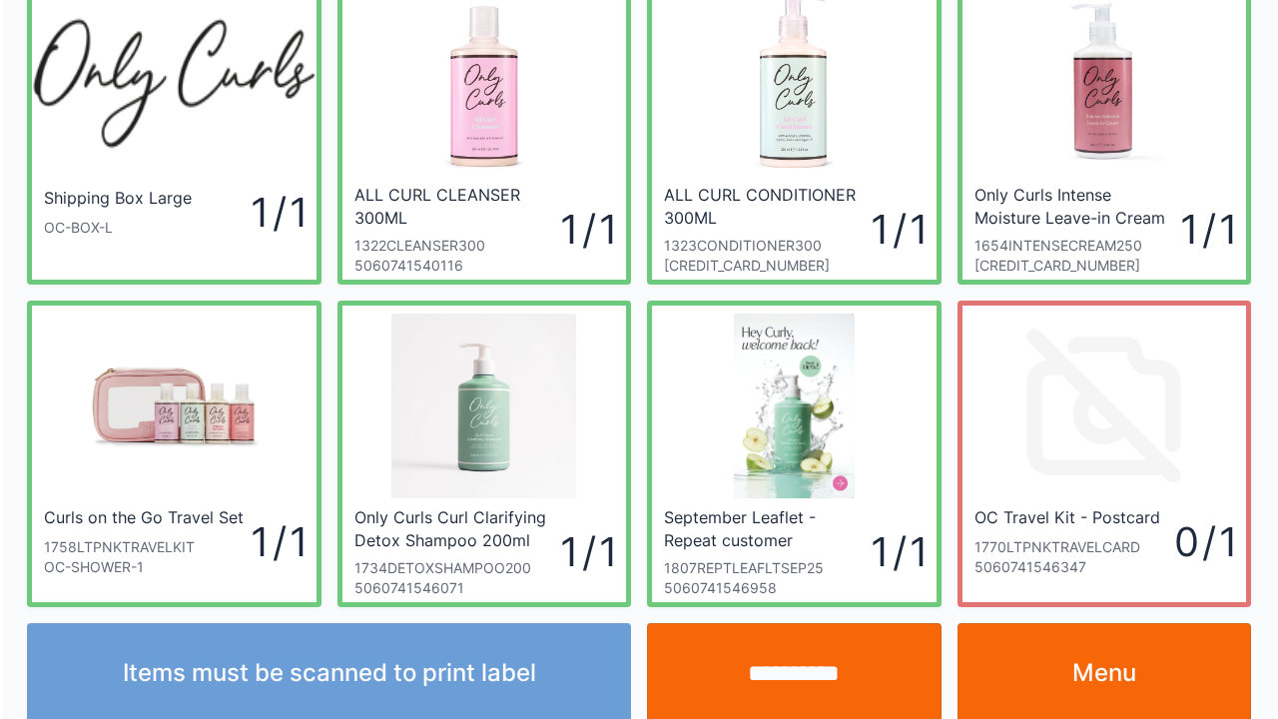
scroll to position [116, 0]
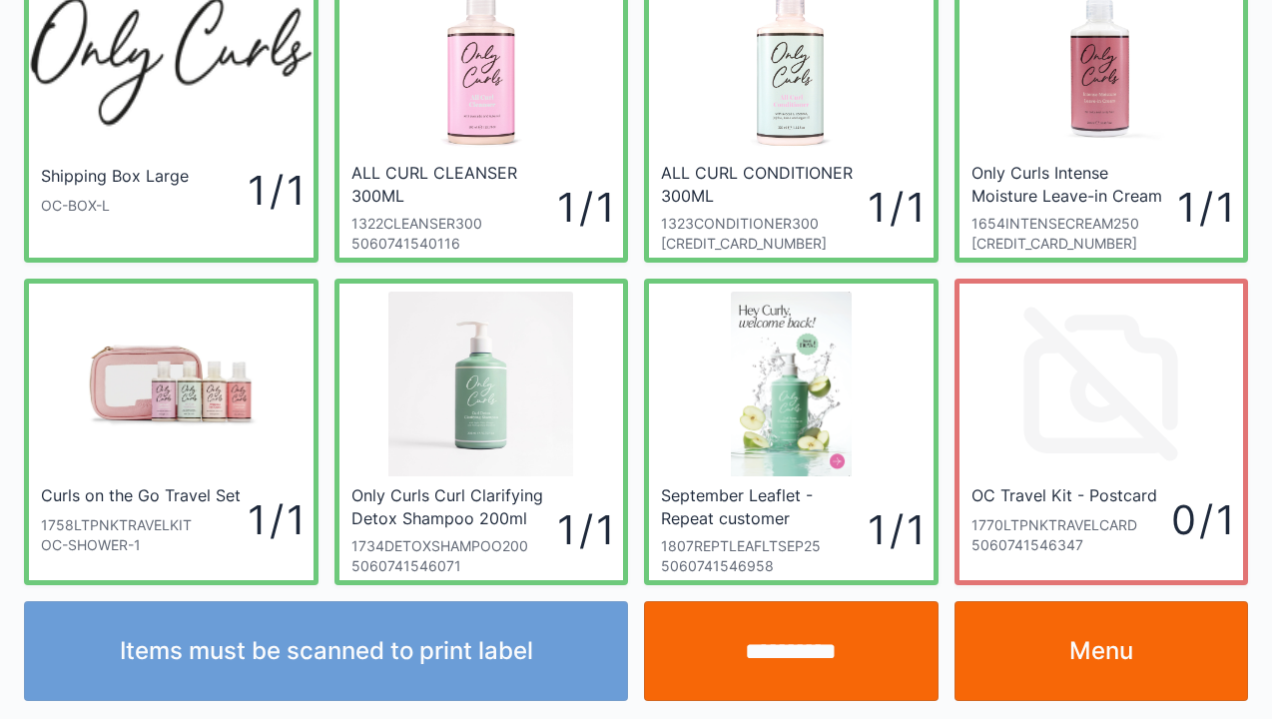
click at [789, 658] on input "**********" at bounding box center [791, 651] width 295 height 100
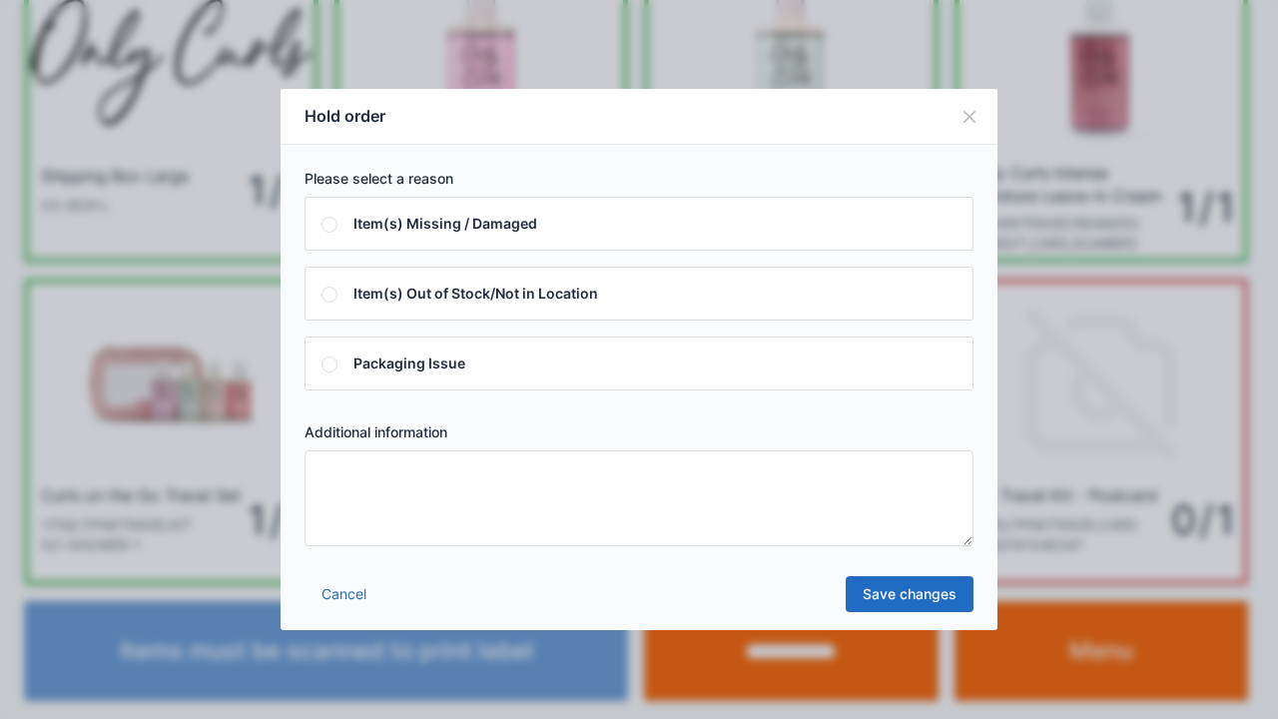
click at [342, 491] on textarea at bounding box center [639, 498] width 669 height 96
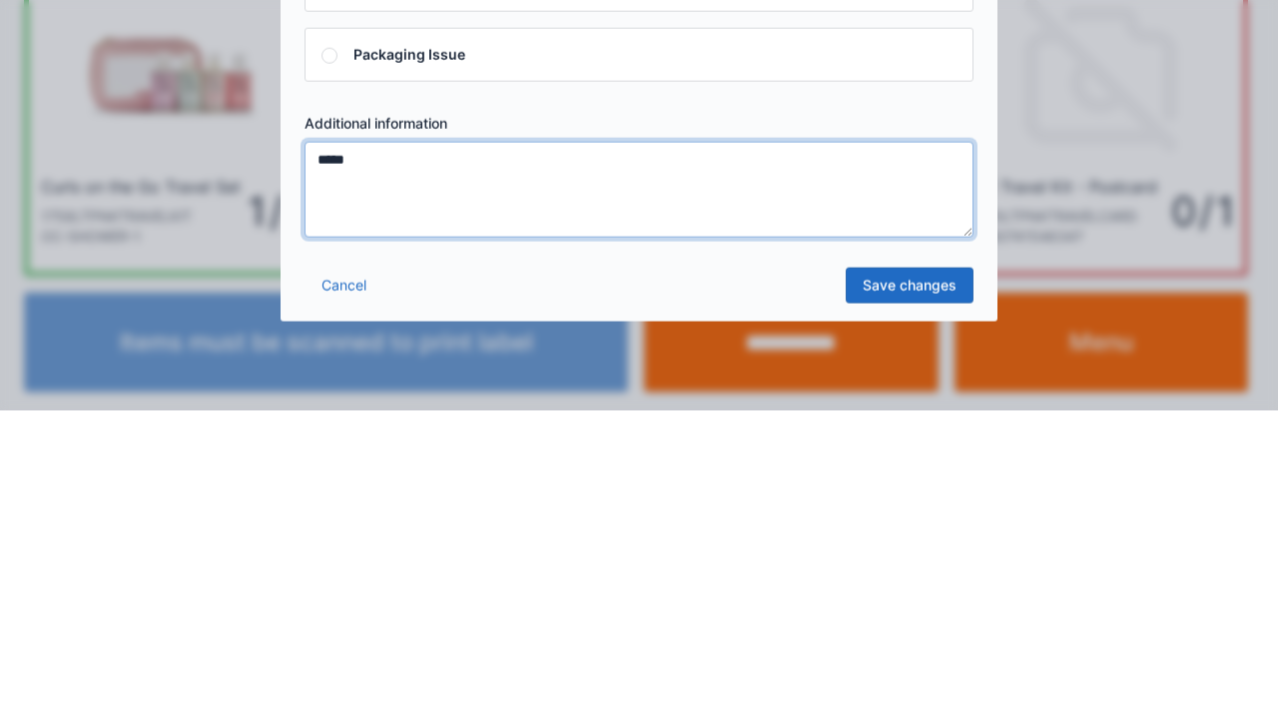
type textarea "*****"
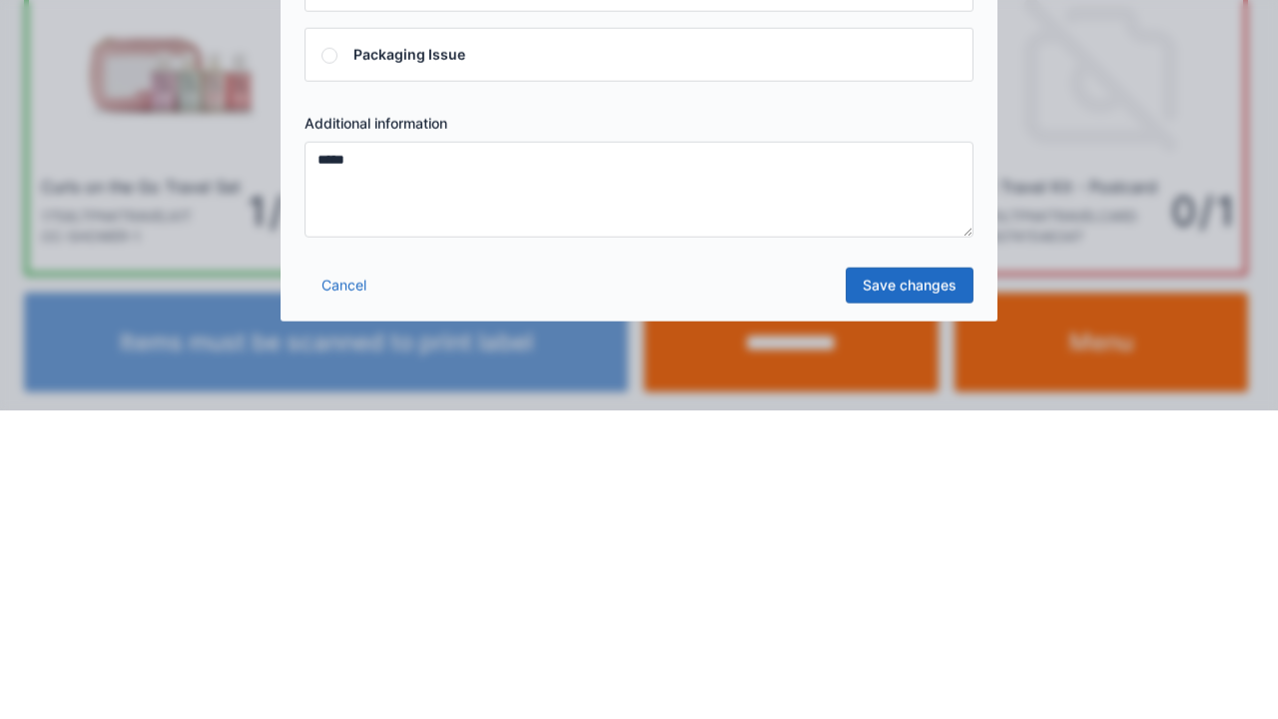
click at [929, 597] on link "Save changes" at bounding box center [910, 594] width 128 height 36
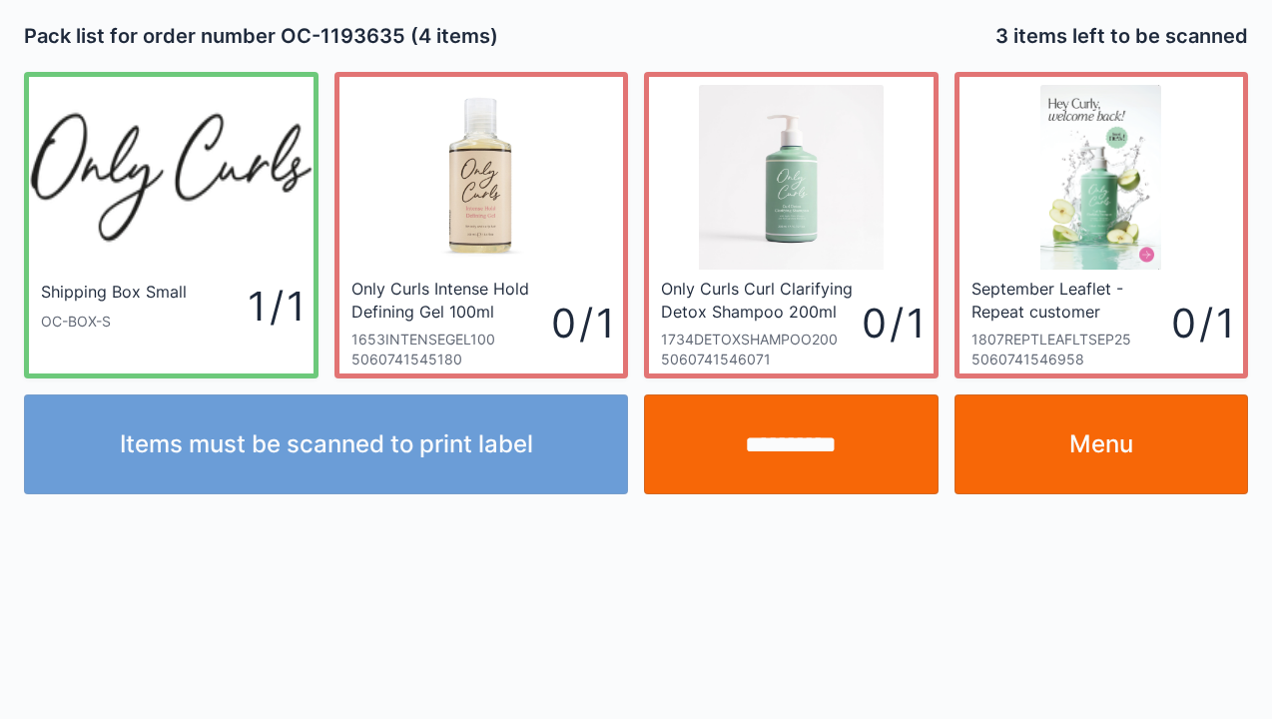
click at [1111, 464] on link "Menu" at bounding box center [1102, 445] width 295 height 100
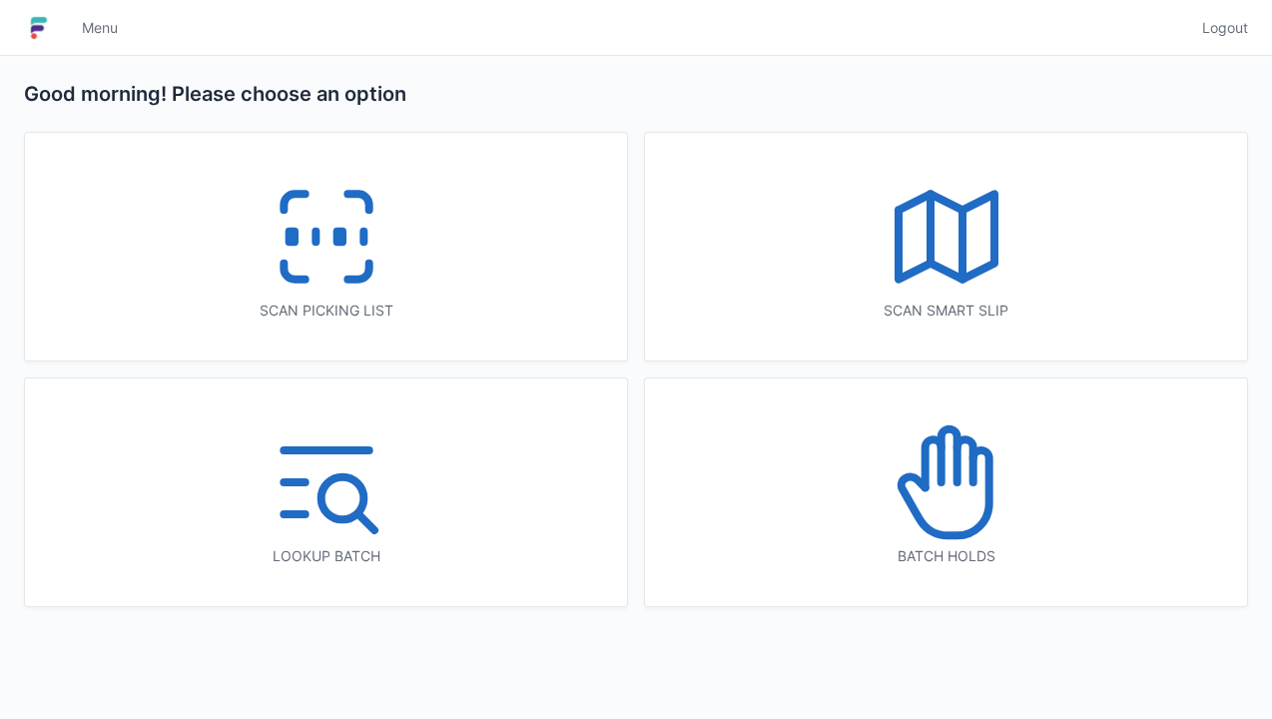
click at [939, 534] on icon at bounding box center [945, 492] width 88 height 85
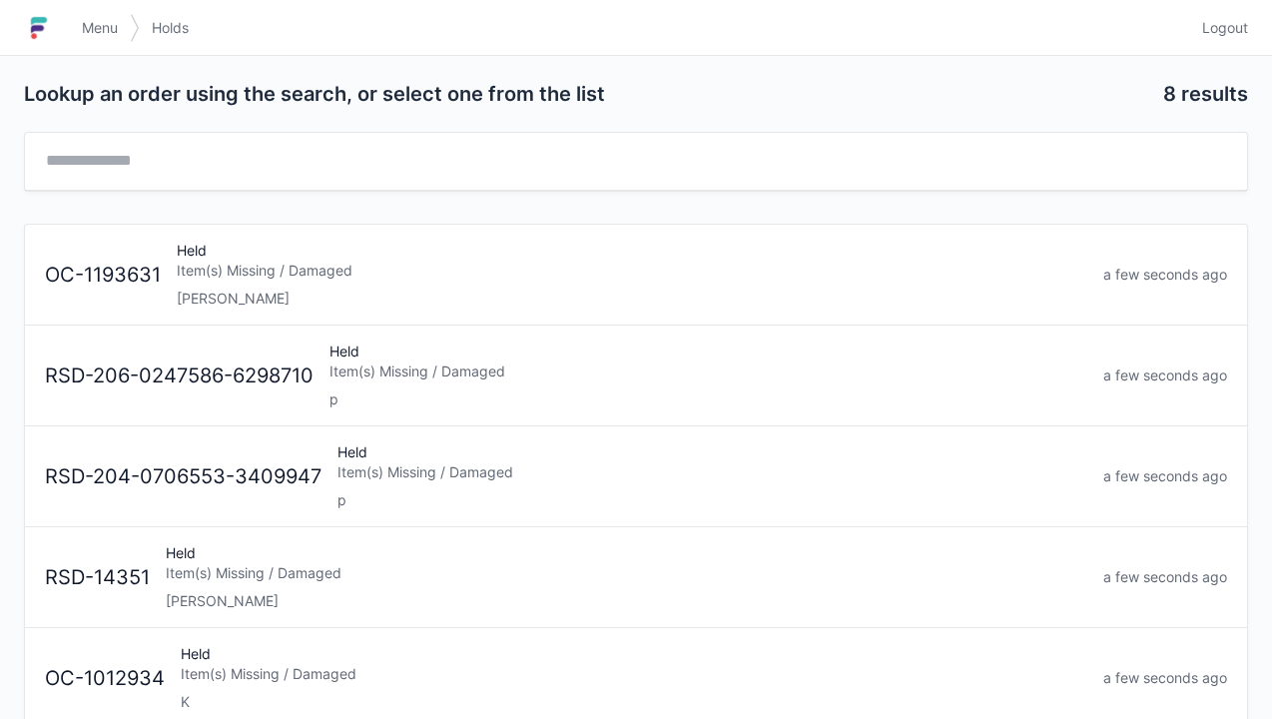
click at [201, 276] on div "Item(s) Missing / Damaged" at bounding box center [632, 271] width 911 height 20
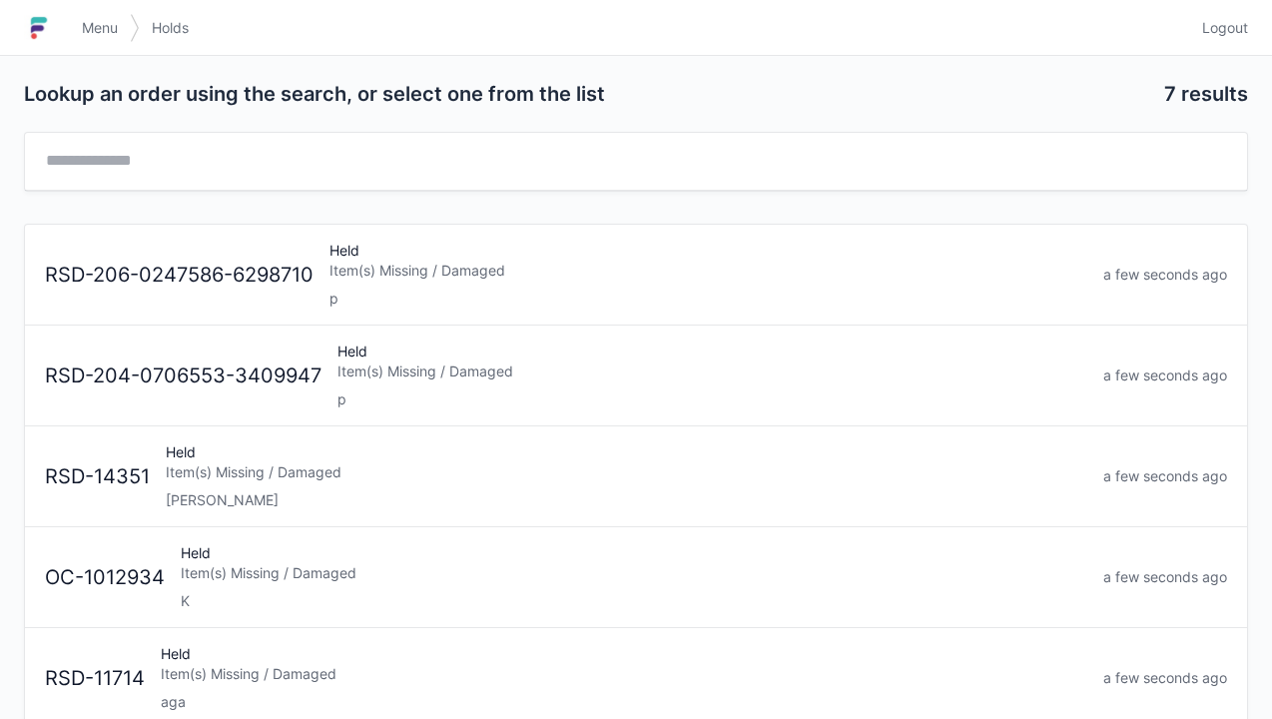
click at [100, 41] on link "Menu" at bounding box center [100, 28] width 60 height 36
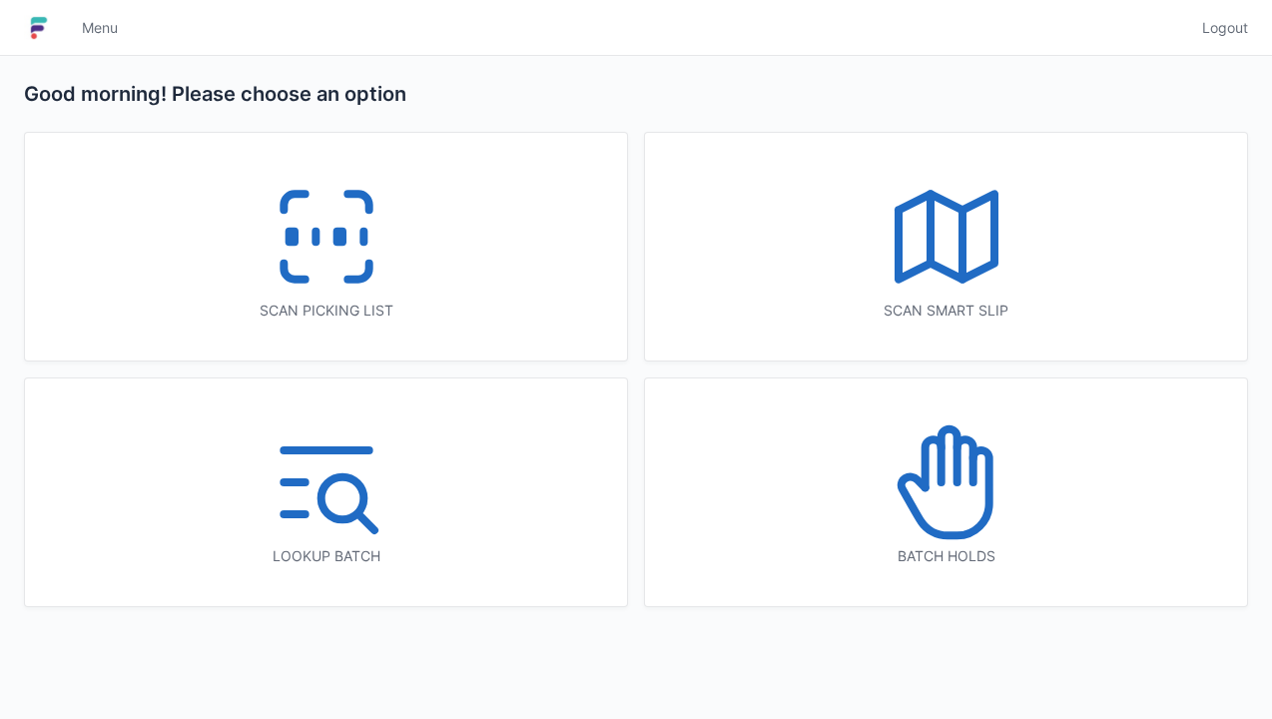
click at [335, 255] on icon at bounding box center [327, 237] width 128 height 128
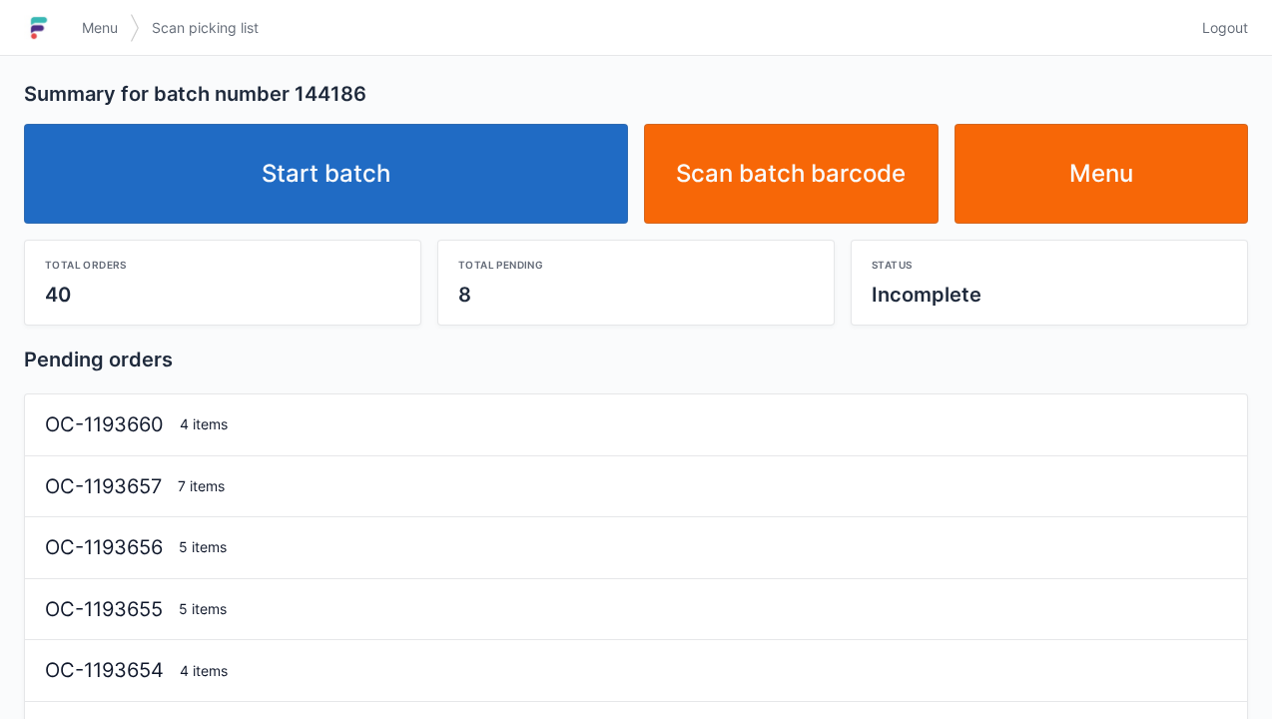
click at [383, 186] on link "Start batch" at bounding box center [326, 174] width 604 height 100
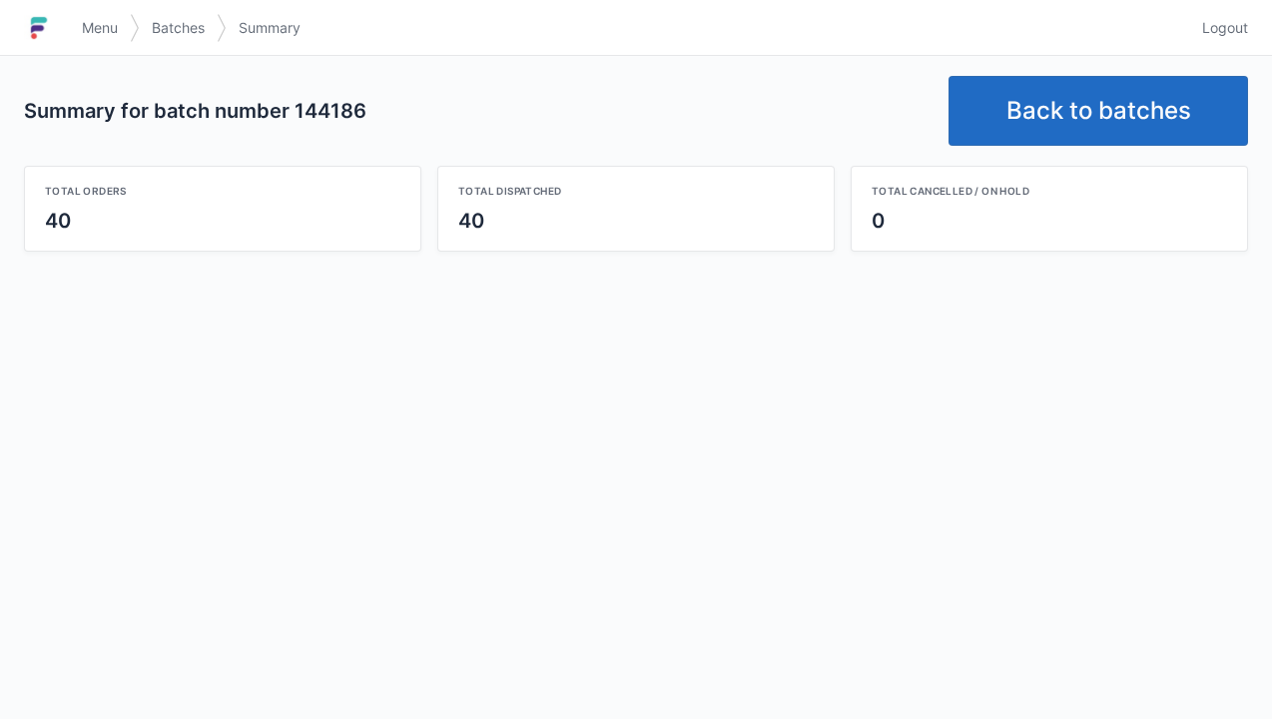
click at [1079, 113] on link "Back to batches" at bounding box center [1099, 111] width 300 height 70
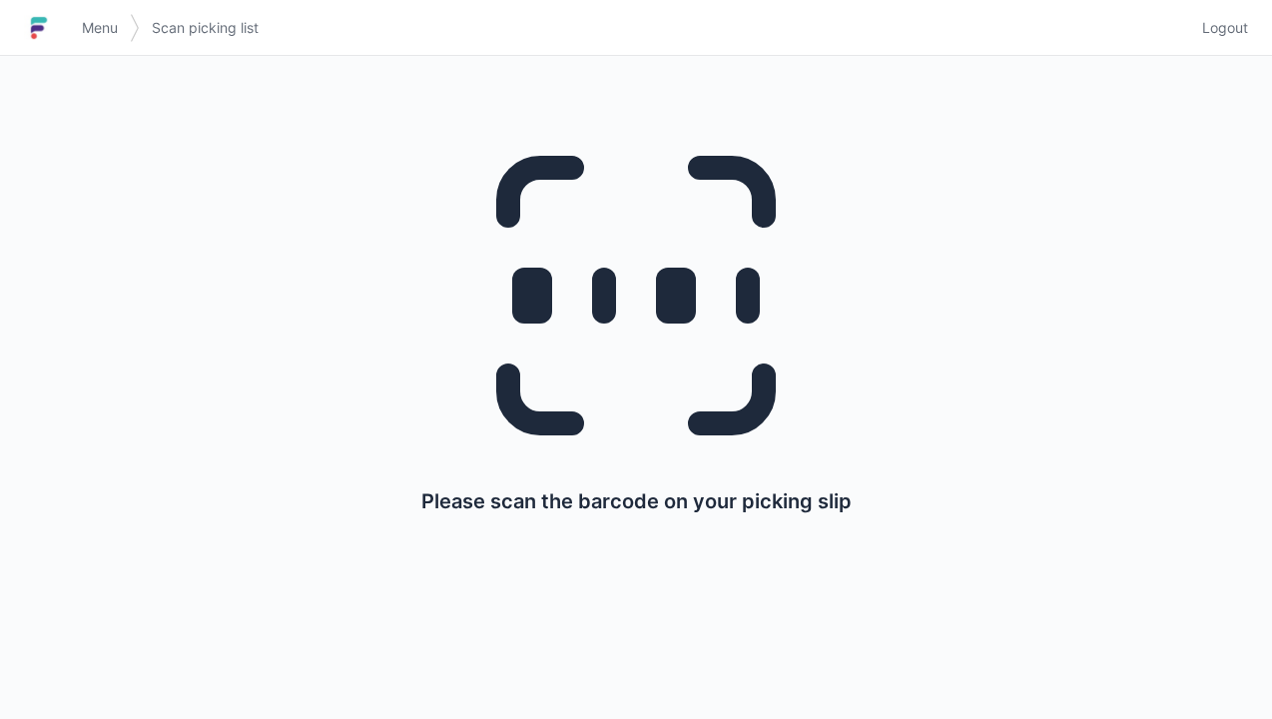
click at [122, 16] on link "Menu" at bounding box center [100, 28] width 60 height 36
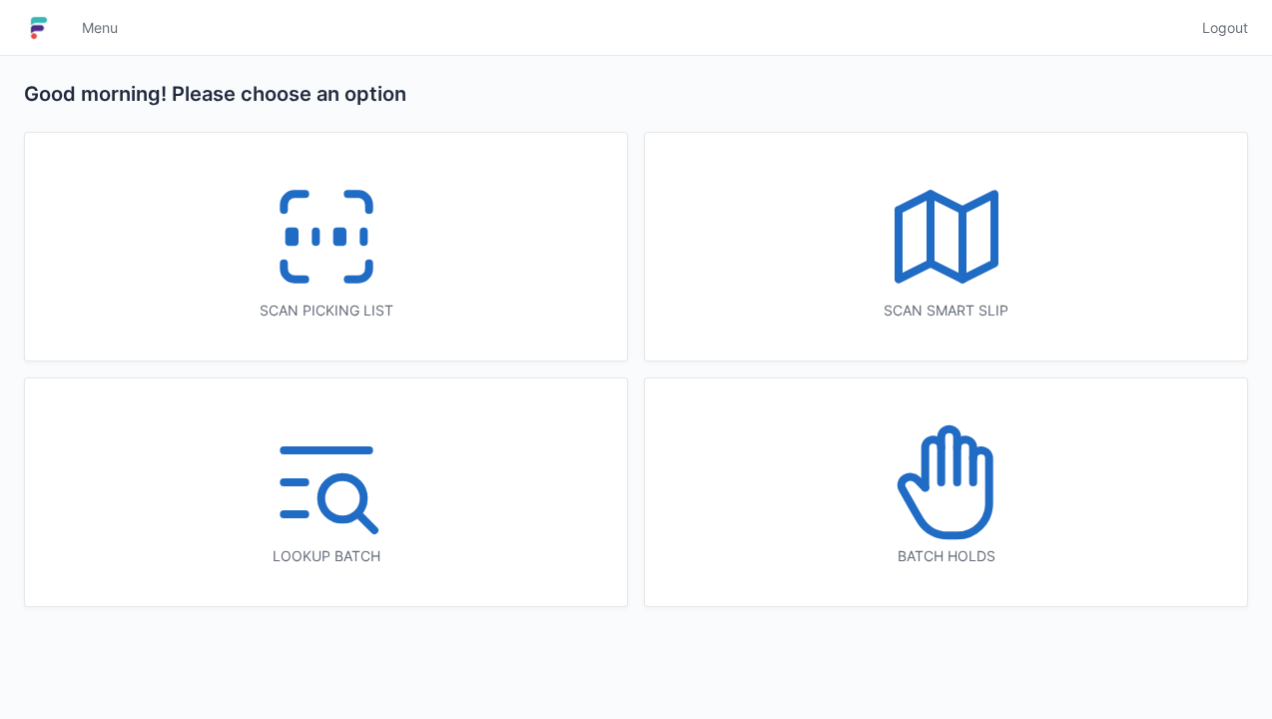
click at [378, 248] on icon at bounding box center [327, 237] width 128 height 128
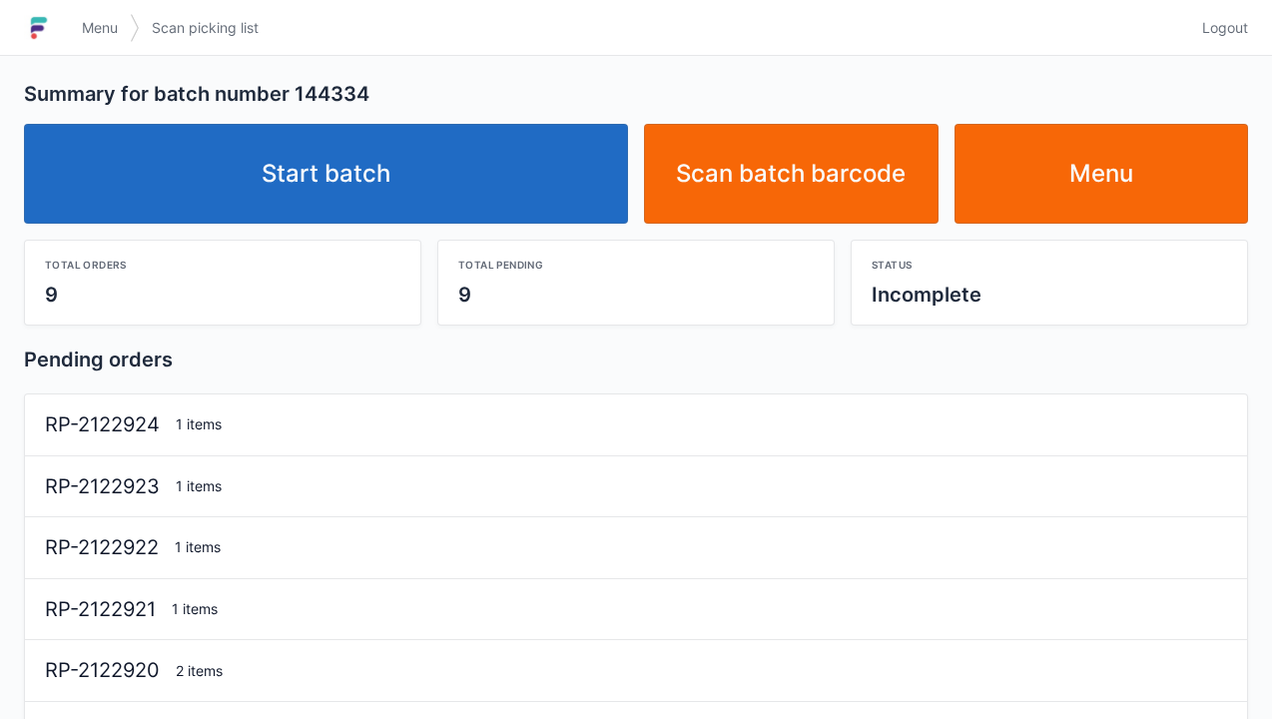
click at [378, 190] on link "Start batch" at bounding box center [326, 174] width 604 height 100
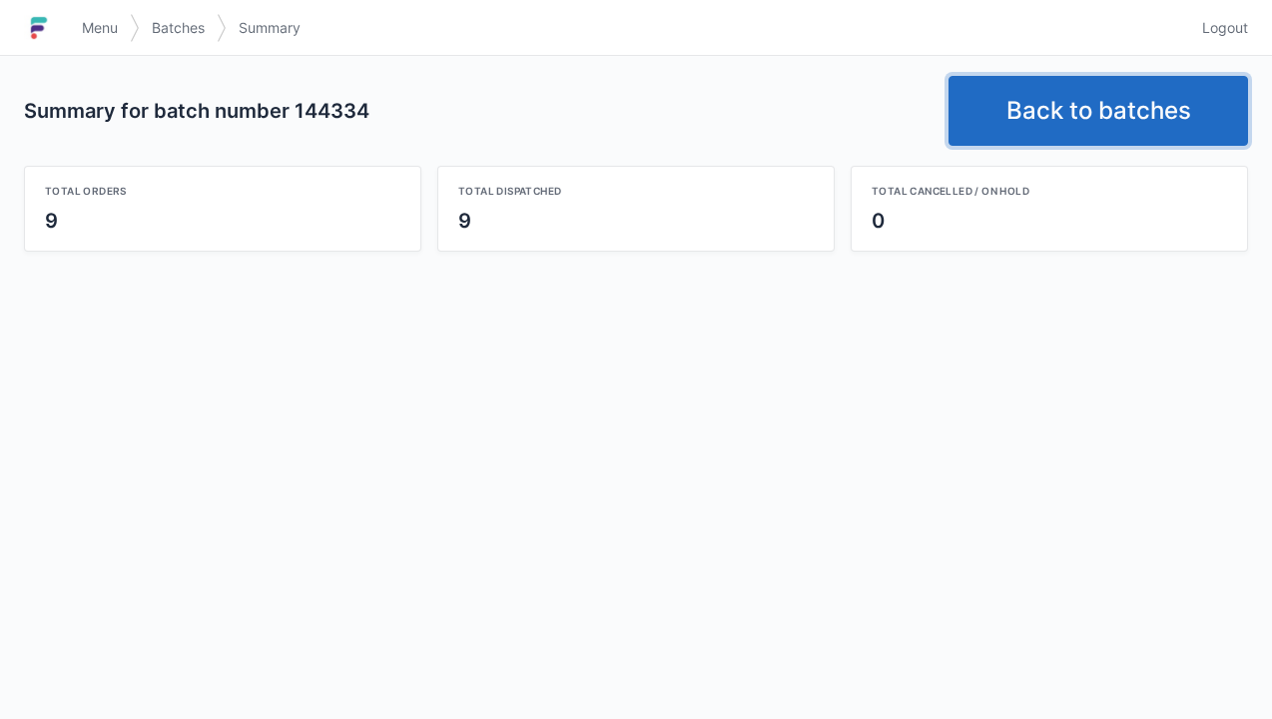
click at [1112, 132] on link "Back to batches" at bounding box center [1099, 111] width 300 height 70
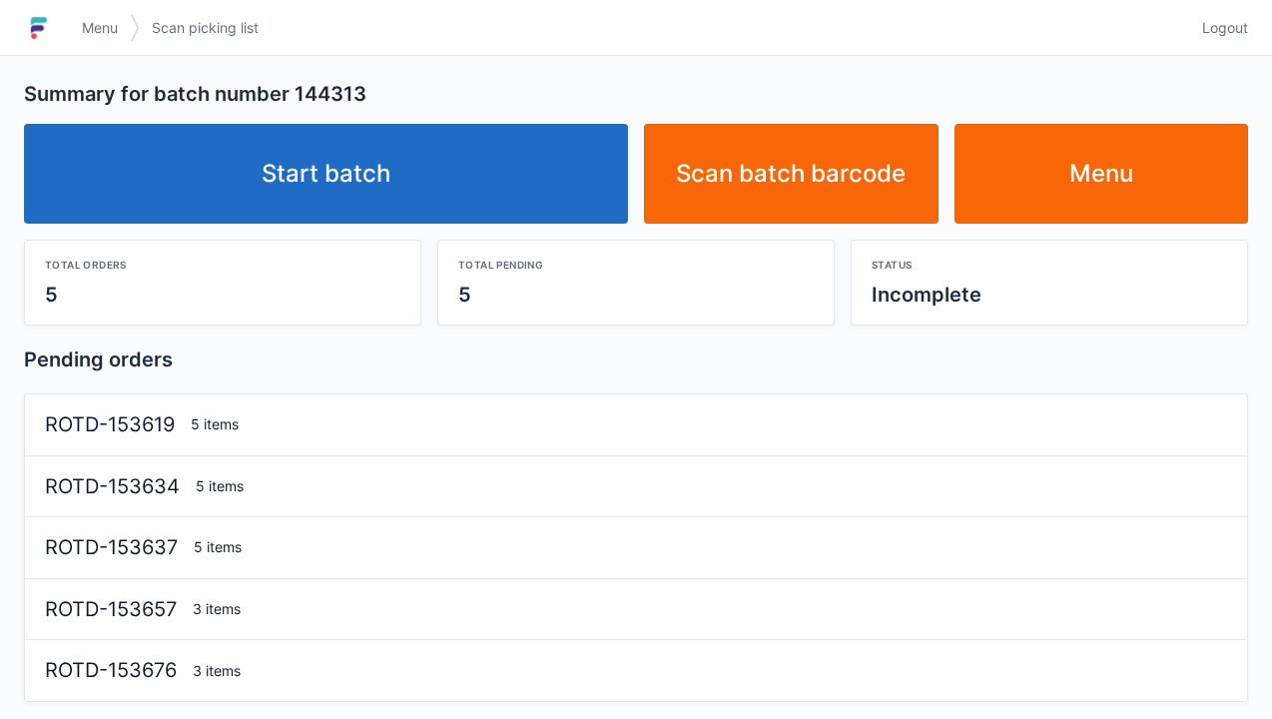
click at [376, 188] on link "Start batch" at bounding box center [326, 174] width 604 height 100
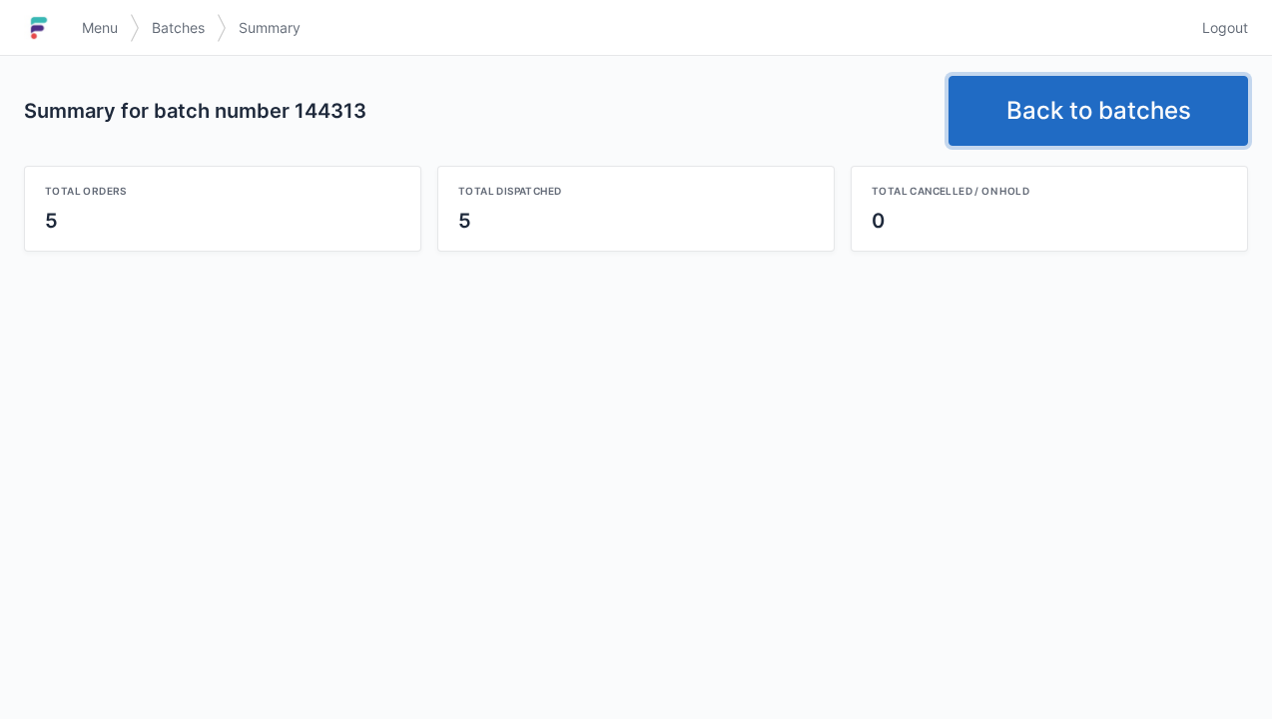
click at [1101, 124] on link "Back to batches" at bounding box center [1099, 111] width 300 height 70
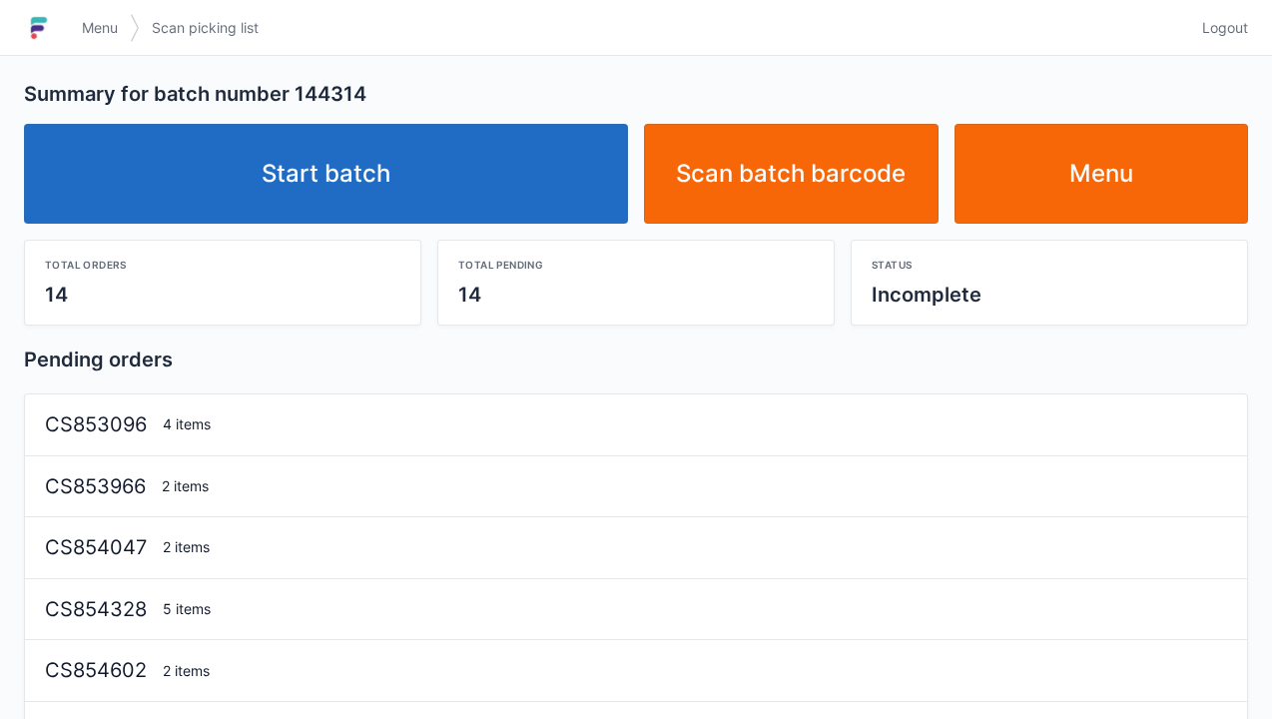
click at [374, 169] on link "Start batch" at bounding box center [326, 174] width 604 height 100
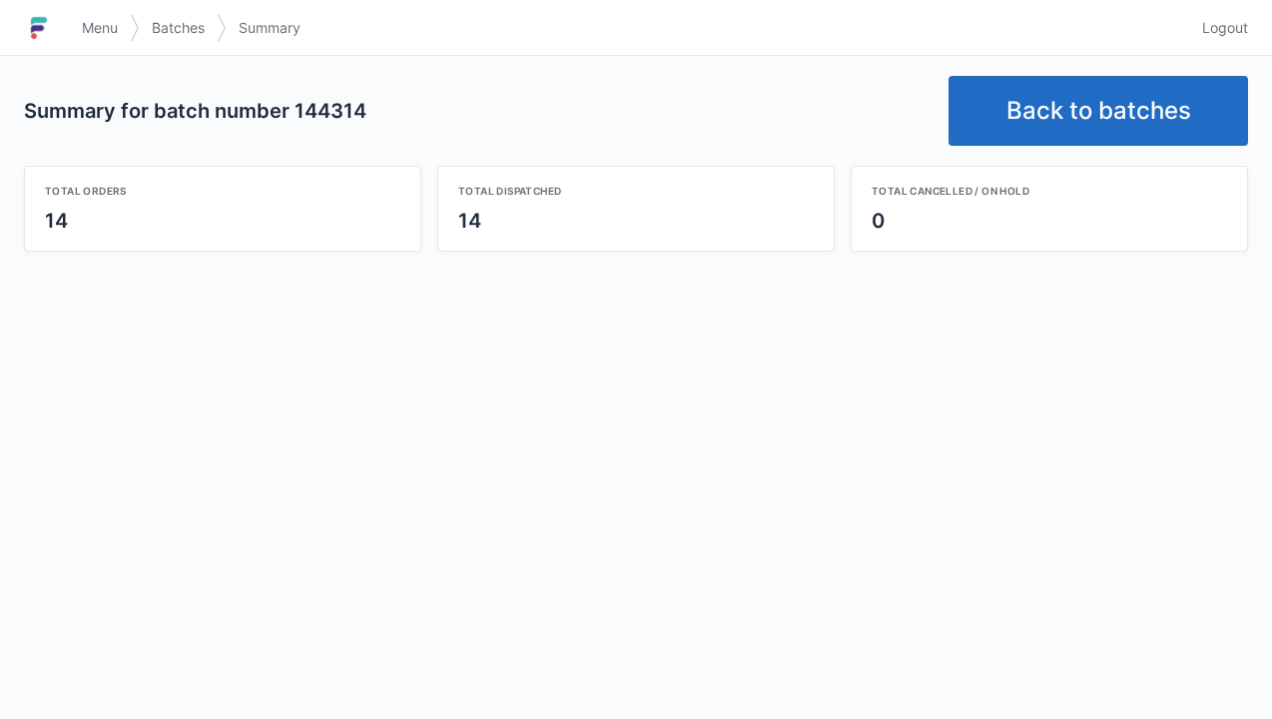
click at [1131, 106] on link "Back to batches" at bounding box center [1099, 111] width 300 height 70
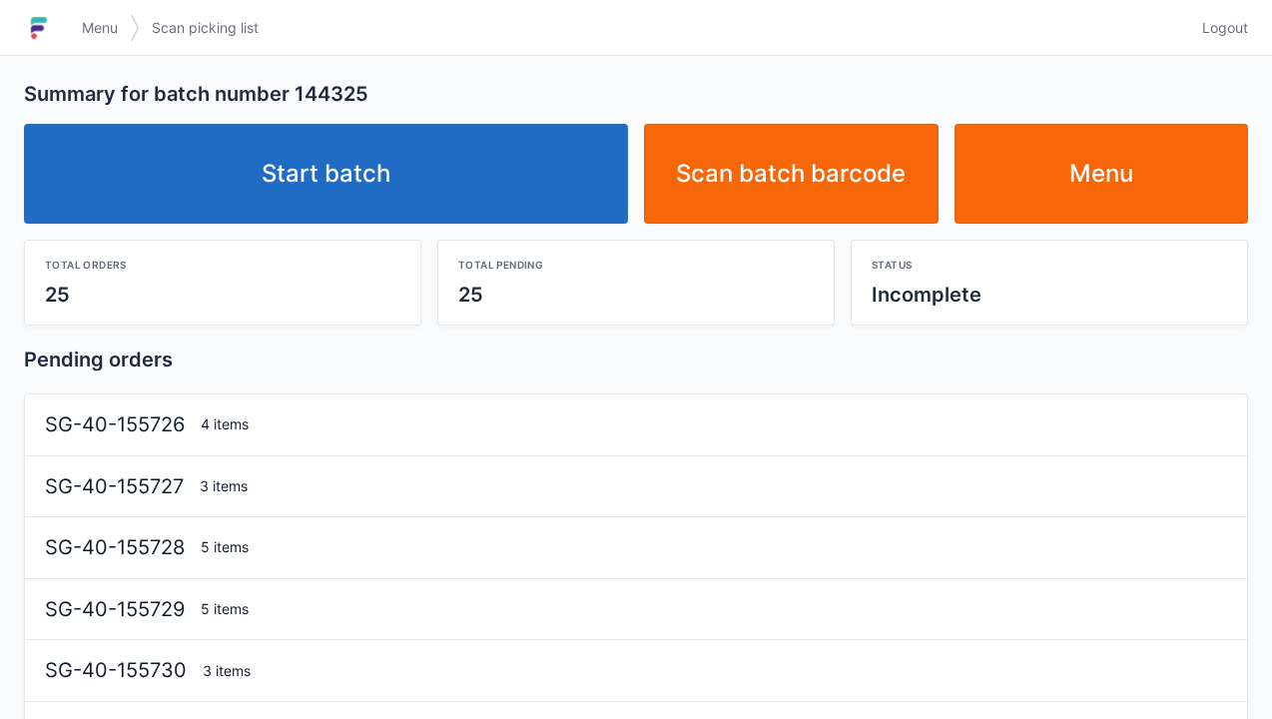
click at [364, 163] on link "Start batch" at bounding box center [326, 174] width 604 height 100
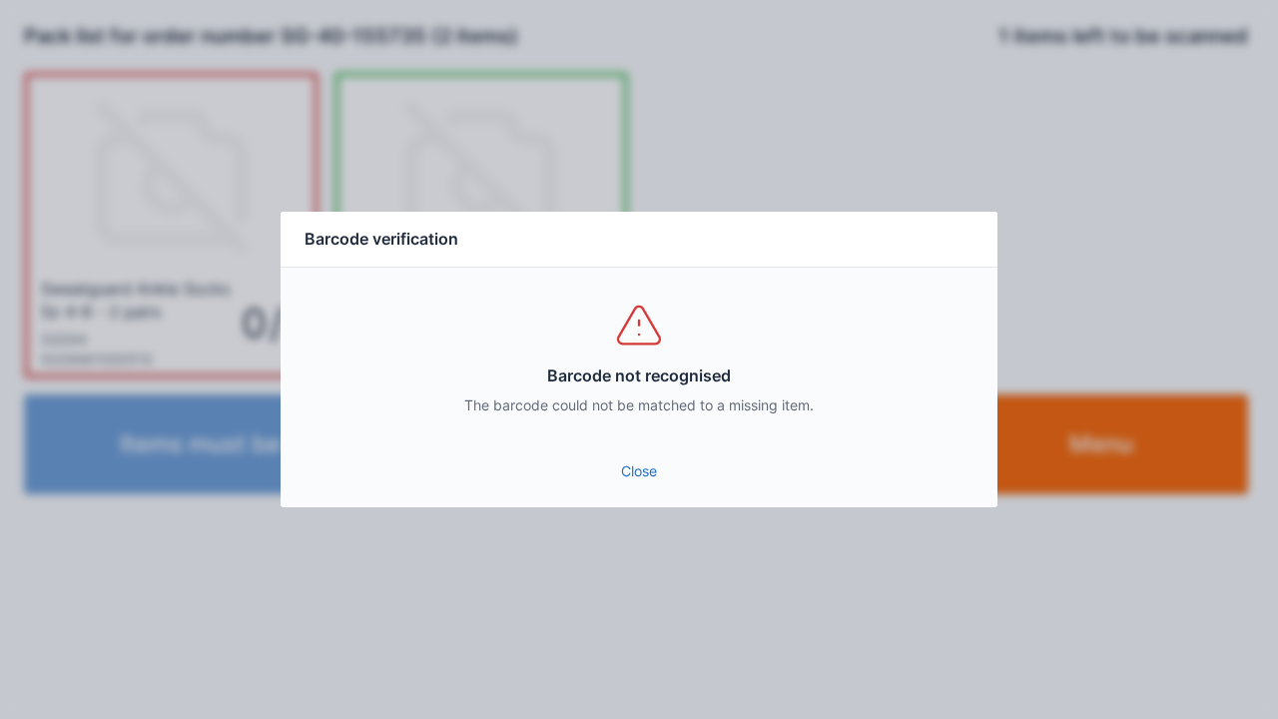
click at [659, 481] on link "Close" at bounding box center [639, 471] width 685 height 36
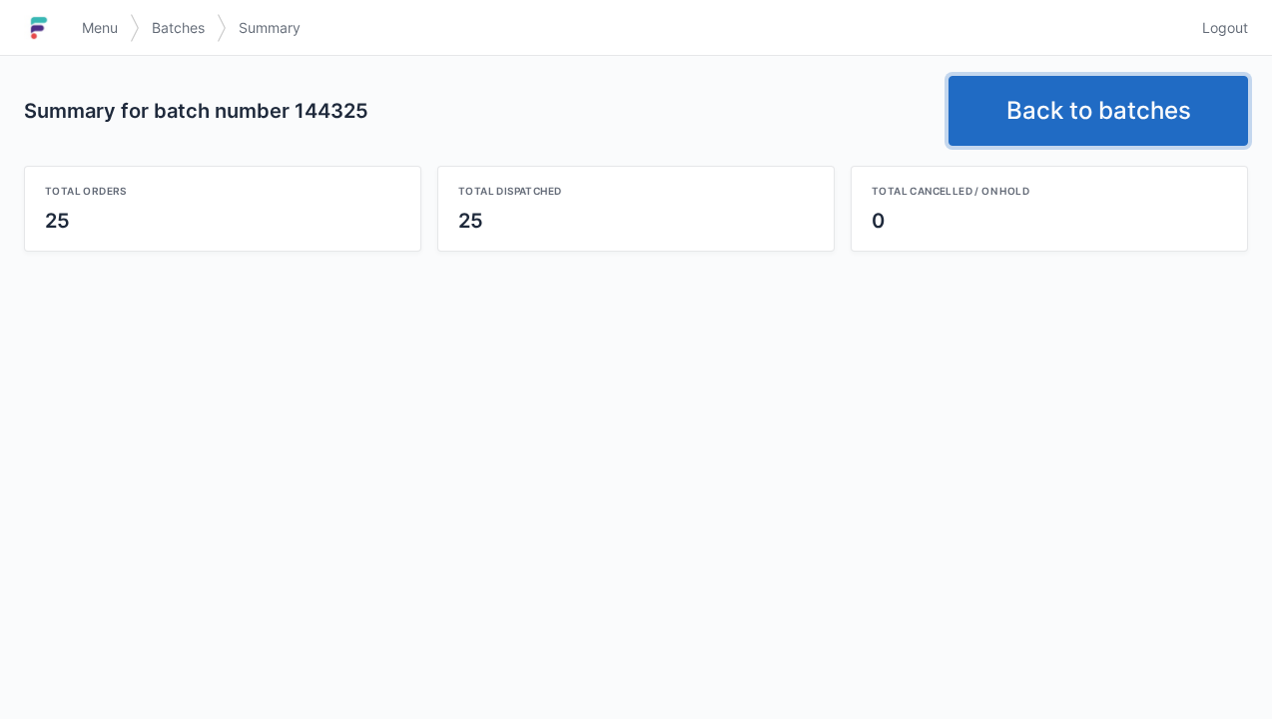
click at [1091, 110] on link "Back to batches" at bounding box center [1099, 111] width 300 height 70
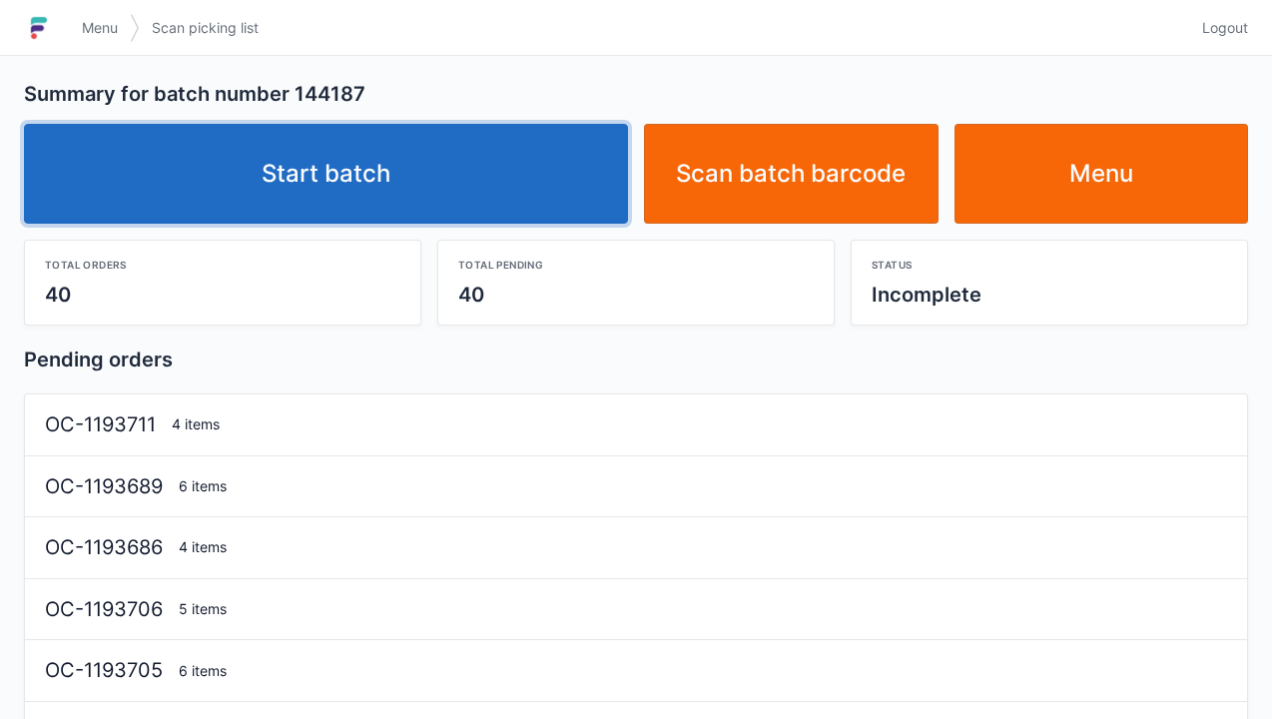
click at [344, 184] on link "Start batch" at bounding box center [326, 174] width 604 height 100
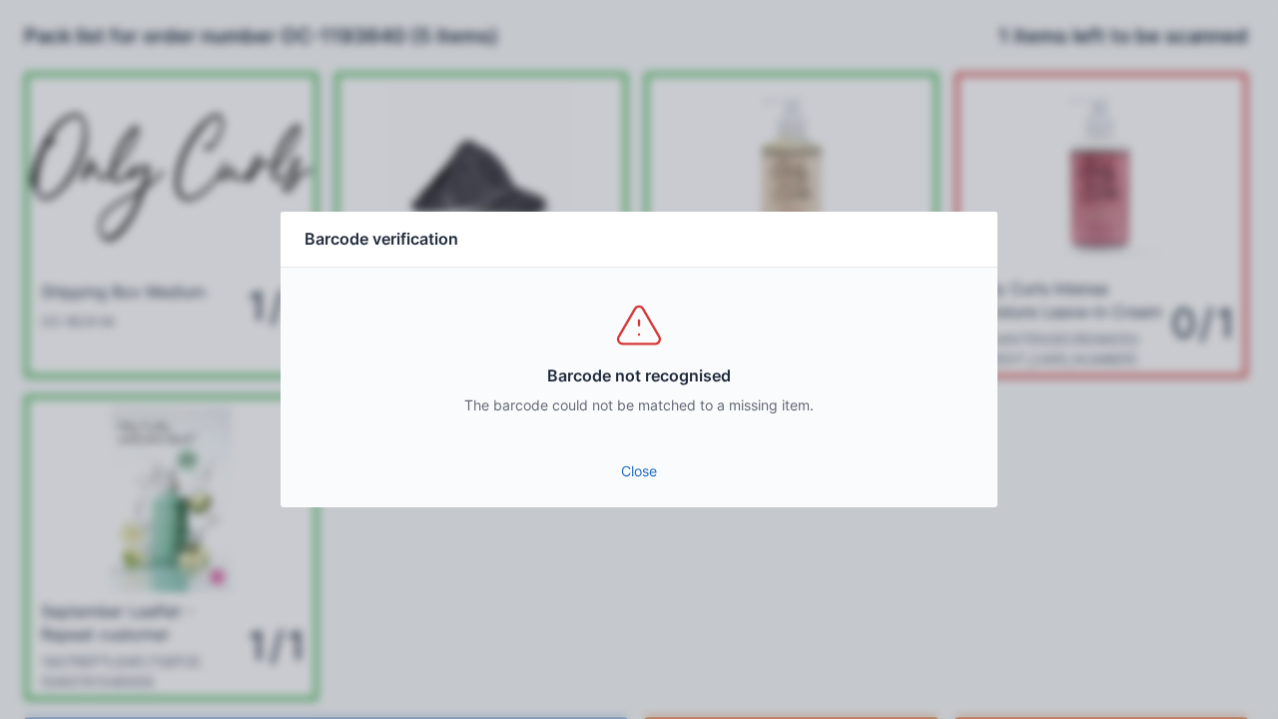
click at [639, 477] on link "Close" at bounding box center [639, 471] width 685 height 36
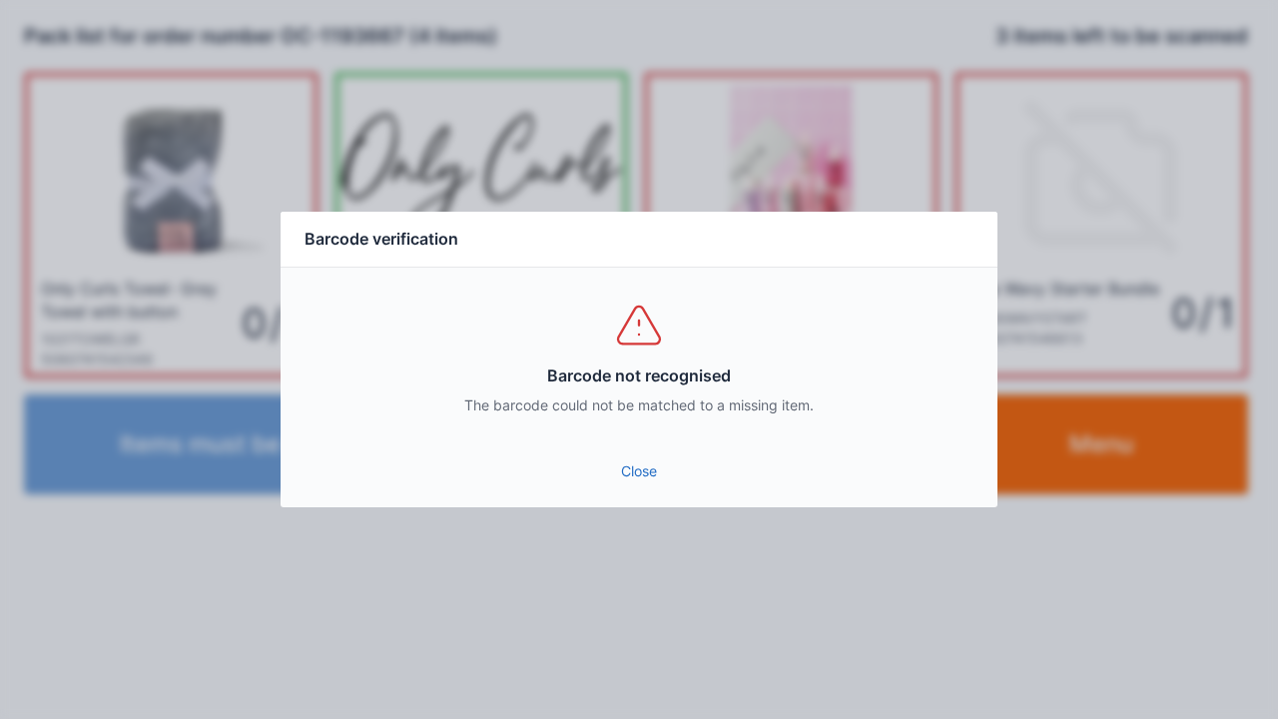
click at [639, 474] on link "Close" at bounding box center [639, 471] width 685 height 36
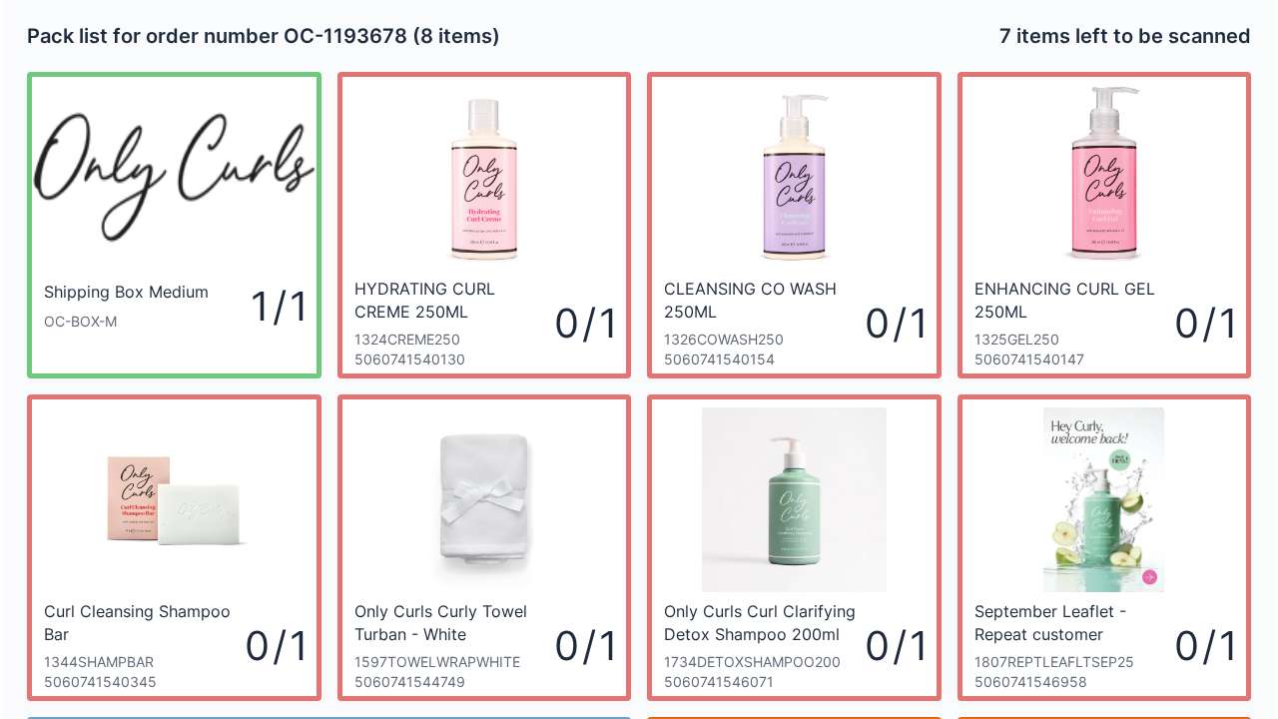
scroll to position [1, 0]
